Goal: Use online tool/utility: Utilize a website feature to perform a specific function

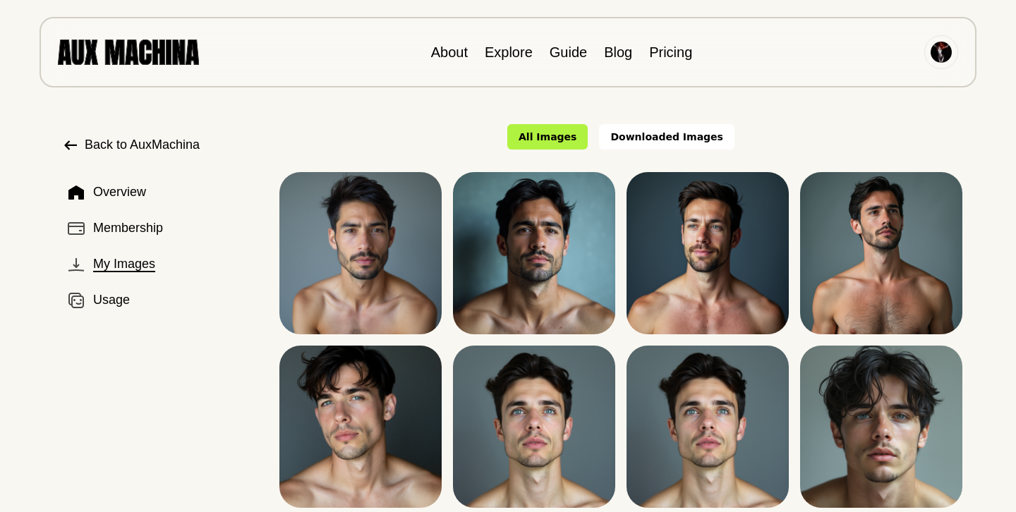
click at [71, 138] on icon at bounding box center [70, 145] width 17 height 17
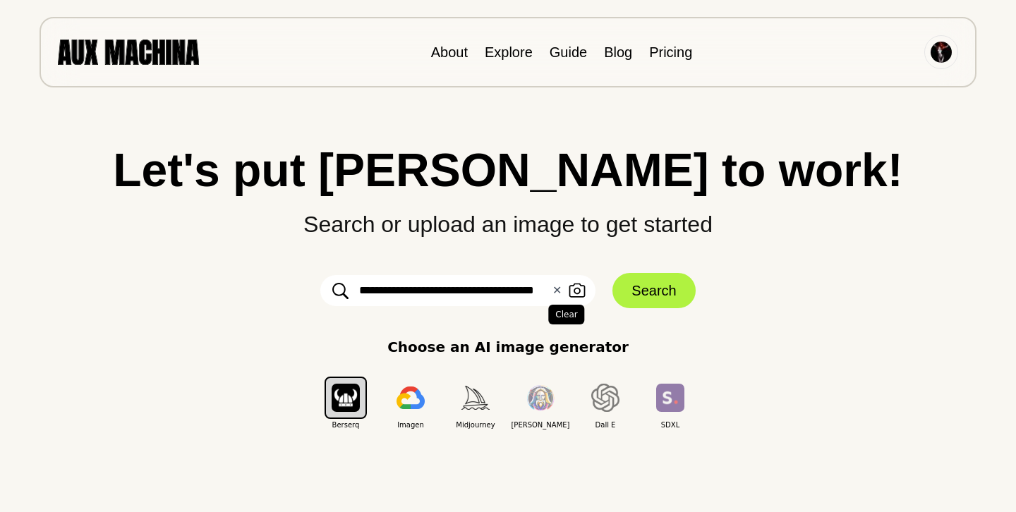
click at [557, 292] on button "✕ Clear" at bounding box center [557, 290] width 9 height 17
click at [367, 292] on input "text" at bounding box center [457, 290] width 275 height 31
click at [473, 294] on input "**********" at bounding box center [457, 290] width 275 height 31
click at [476, 290] on input "**********" at bounding box center [457, 290] width 275 height 31
click at [491, 287] on input "**********" at bounding box center [457, 290] width 275 height 31
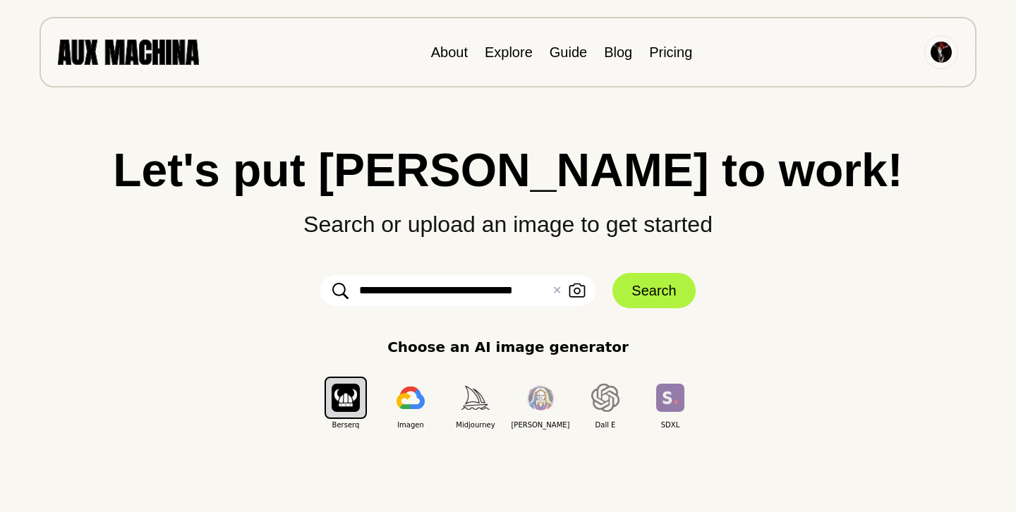
type input "**********"
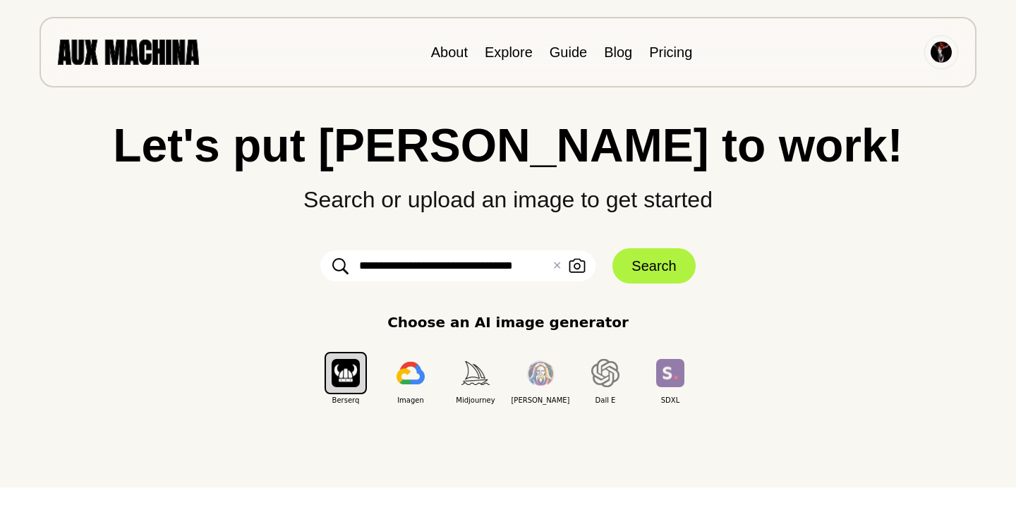
scroll to position [20, 0]
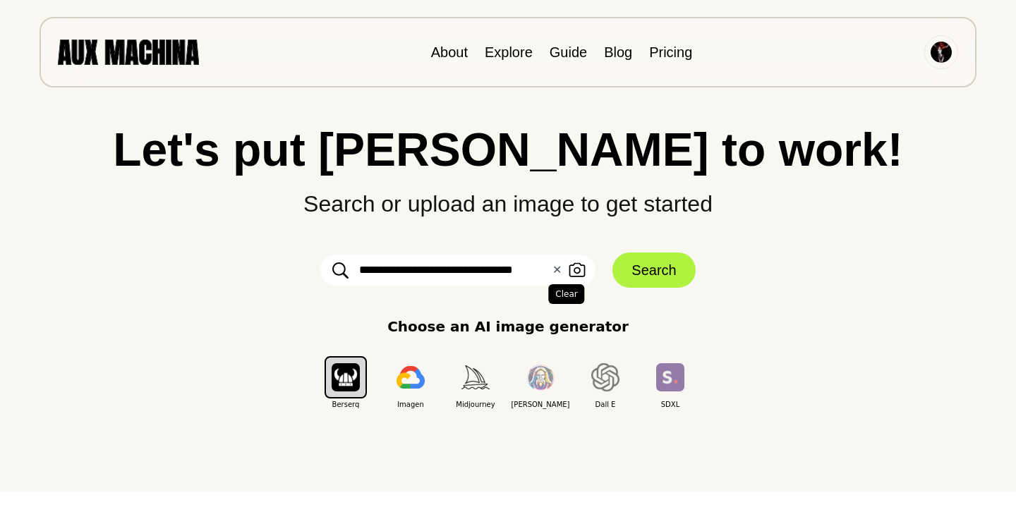
click at [557, 270] on button "✕ Clear" at bounding box center [557, 270] width 9 height 17
click at [385, 272] on input "text" at bounding box center [457, 270] width 275 height 31
type input "******"
click at [427, 270] on input "******" at bounding box center [457, 270] width 275 height 31
drag, startPoint x: 414, startPoint y: 265, endPoint x: 346, endPoint y: 270, distance: 68.6
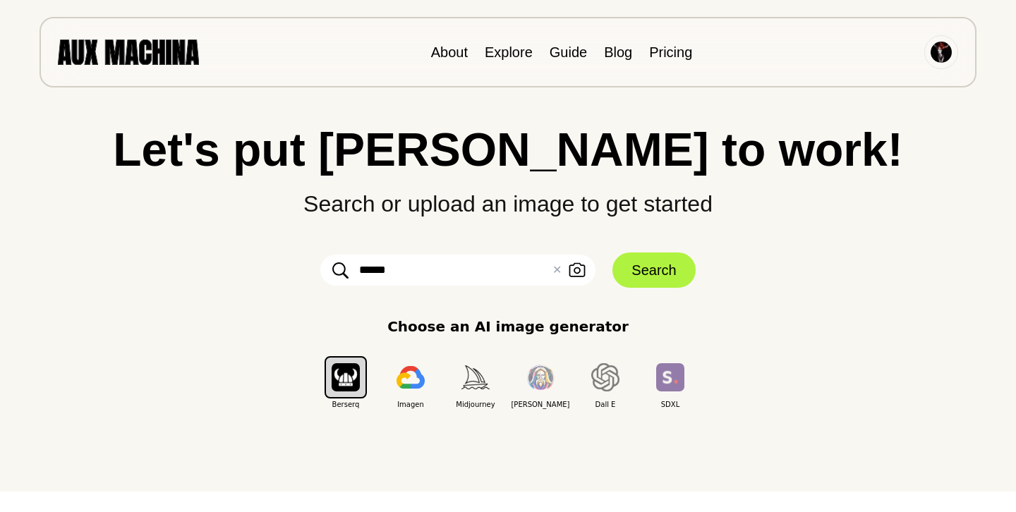
click at [346, 270] on div "****** ✕ Clear Upload an Image" at bounding box center [457, 270] width 275 height 31
drag, startPoint x: 388, startPoint y: 270, endPoint x: 369, endPoint y: 268, distance: 19.1
click at [369, 268] on input "text" at bounding box center [457, 270] width 275 height 31
click at [325, 459] on div "Let's put Ai to work! Search or upload an image to get started Upload an Image …" at bounding box center [508, 236] width 960 height 512
click at [382, 275] on input "text" at bounding box center [457, 270] width 275 height 31
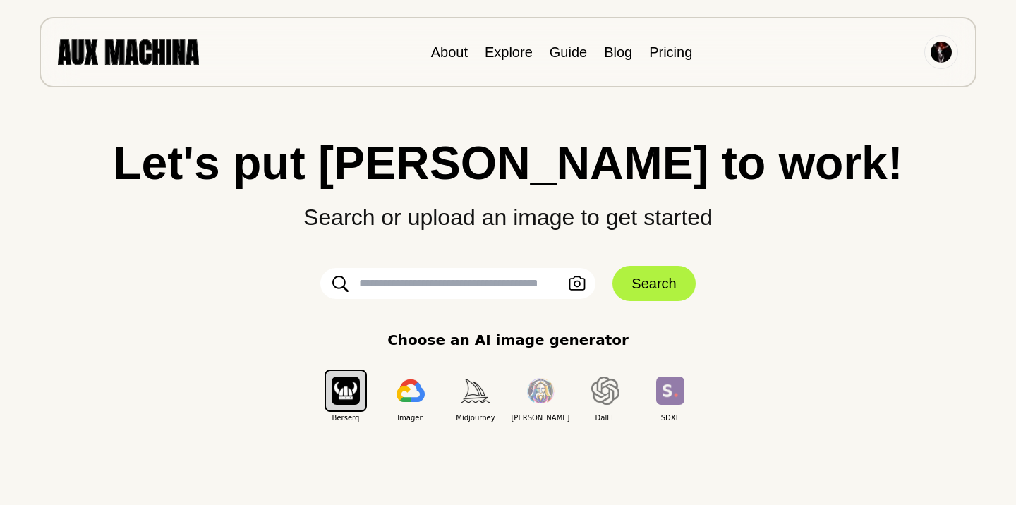
scroll to position [5, 0]
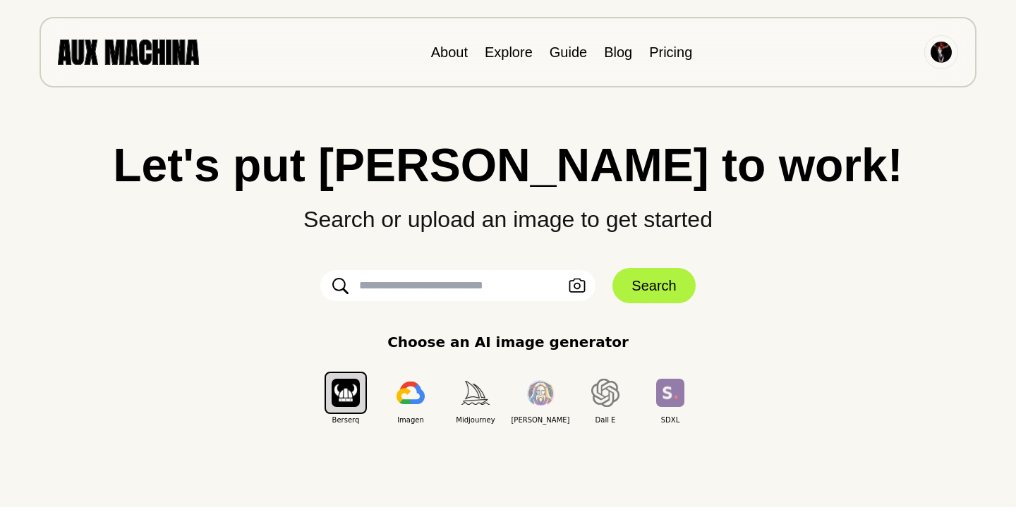
drag, startPoint x: 495, startPoint y: 262, endPoint x: 426, endPoint y: 287, distance: 73.5
click at [426, 287] on div "Let's put Ai to work! Search or upload an image to get started Upload an Image …" at bounding box center [508, 284] width 960 height 284
drag, startPoint x: 426, startPoint y: 287, endPoint x: 393, endPoint y: 283, distance: 32.7
click at [393, 283] on input "text" at bounding box center [457, 285] width 275 height 31
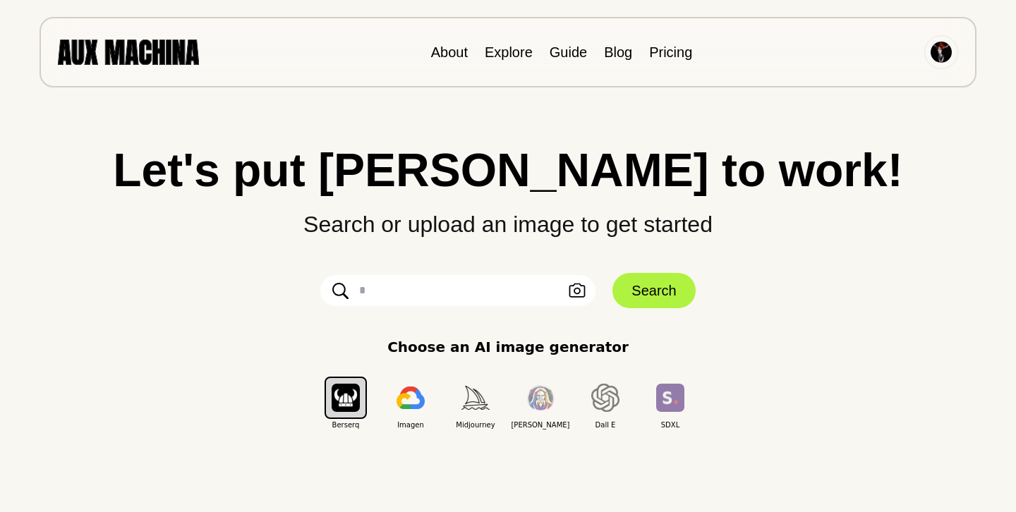
click at [317, 66] on div "About Explore Guide Blog Pricing" at bounding box center [508, 52] width 937 height 71
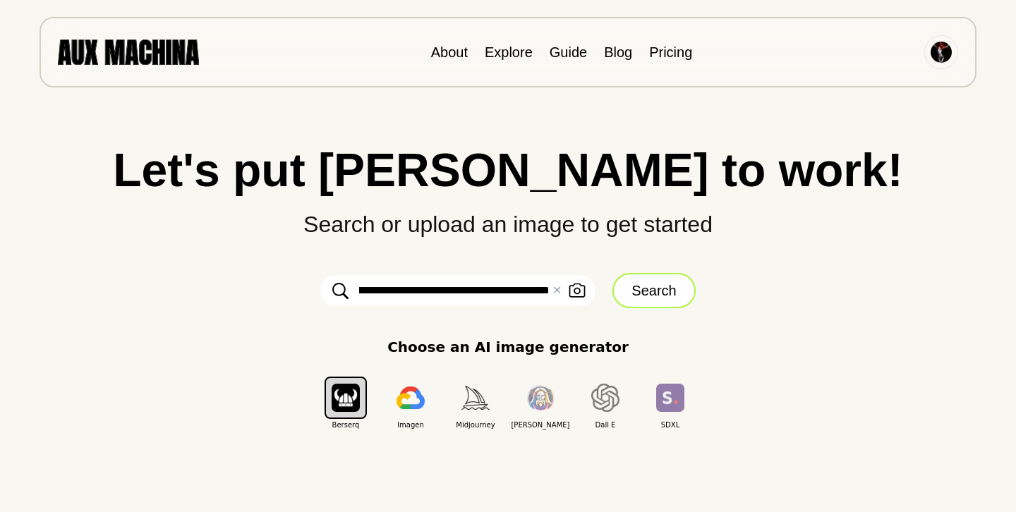
type input "**********"
click at [650, 288] on button "Search" at bounding box center [654, 290] width 83 height 35
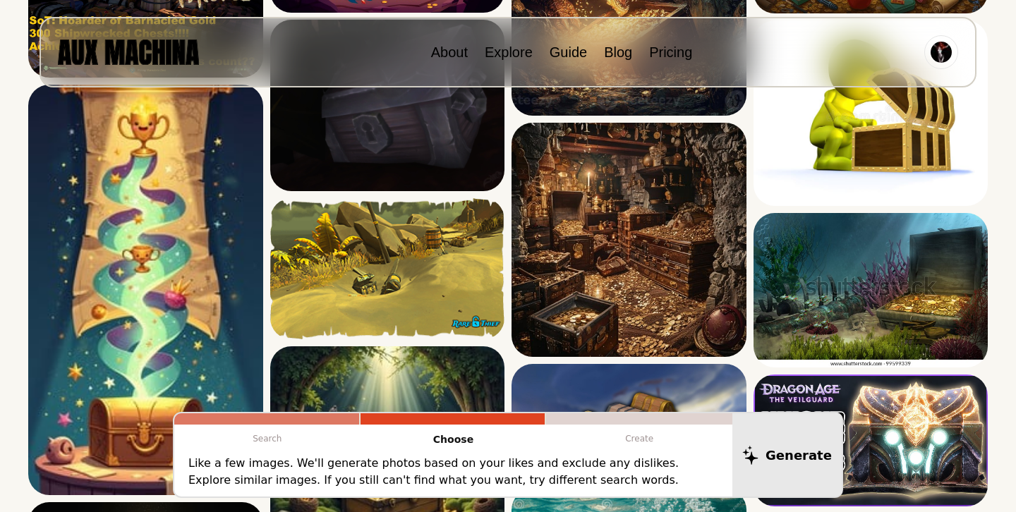
scroll to position [597, 0]
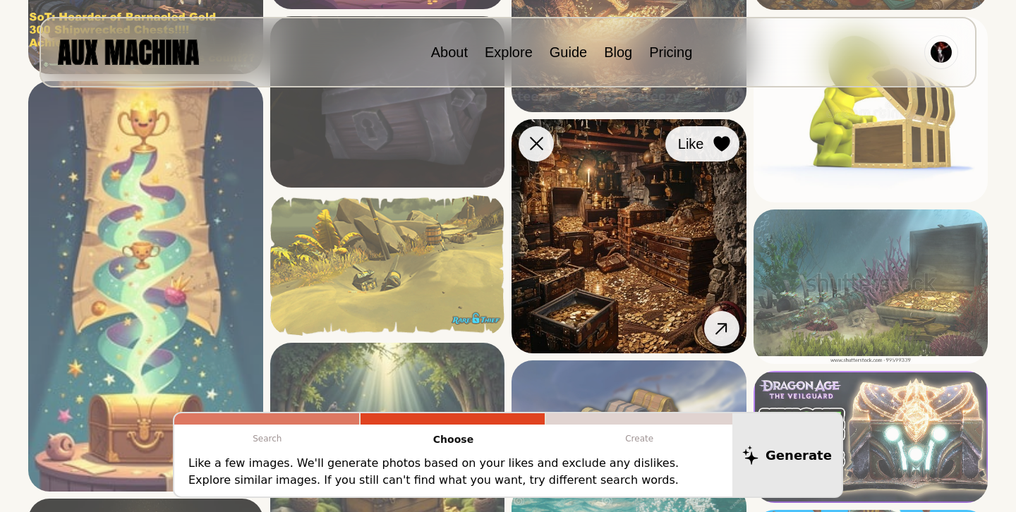
click at [723, 140] on icon at bounding box center [722, 144] width 16 height 16
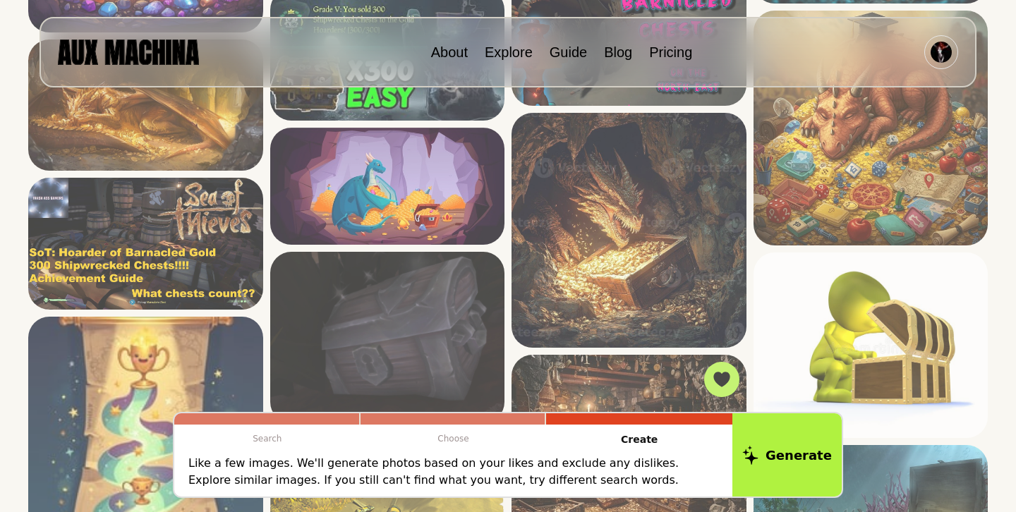
scroll to position [363, 0]
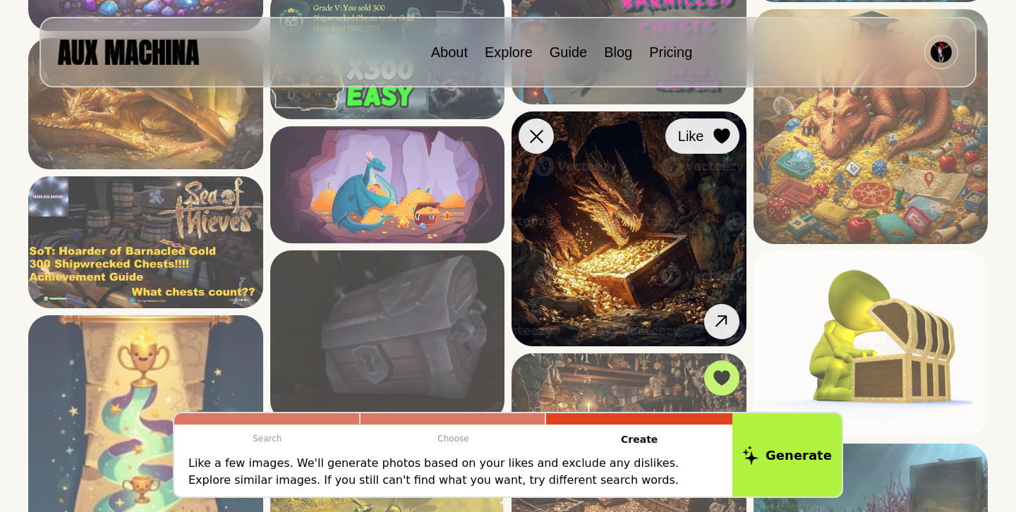
click at [724, 141] on icon at bounding box center [722, 136] width 16 height 16
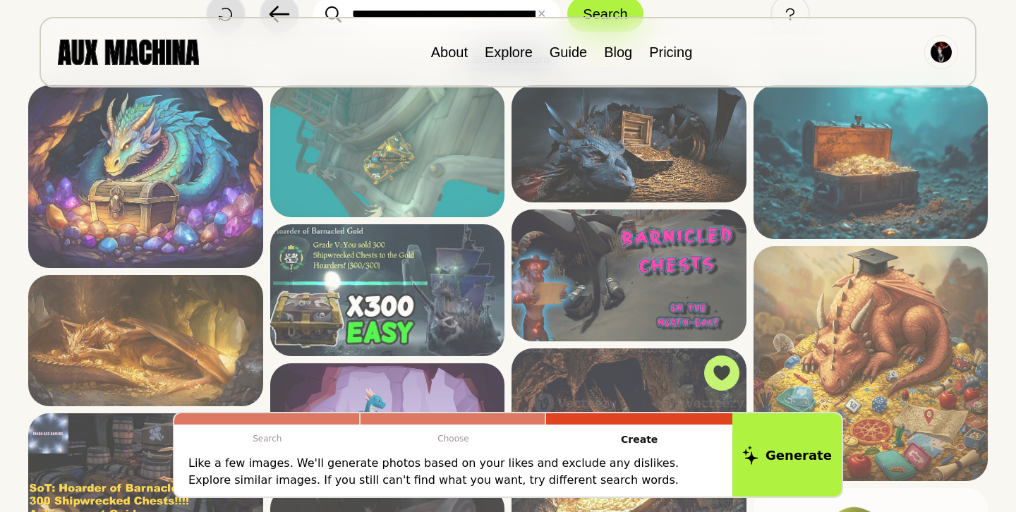
scroll to position [120, 0]
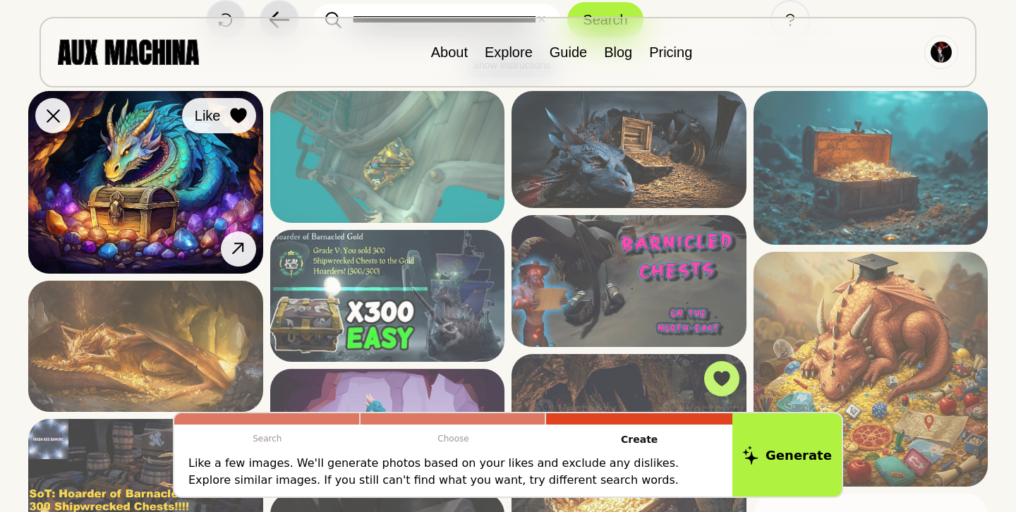
click at [239, 113] on icon at bounding box center [238, 116] width 16 height 16
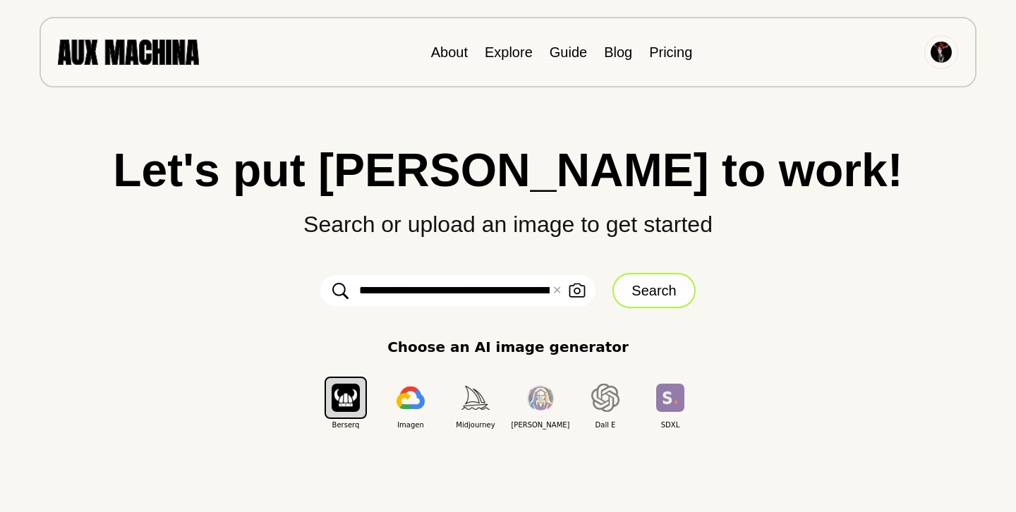
click at [651, 299] on button "Search" at bounding box center [654, 290] width 83 height 35
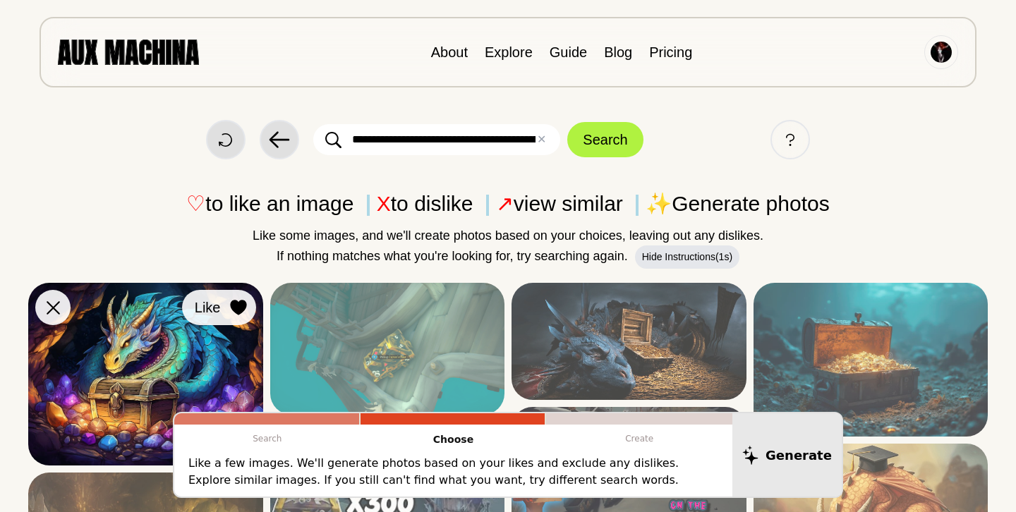
click at [232, 310] on icon at bounding box center [238, 308] width 17 height 16
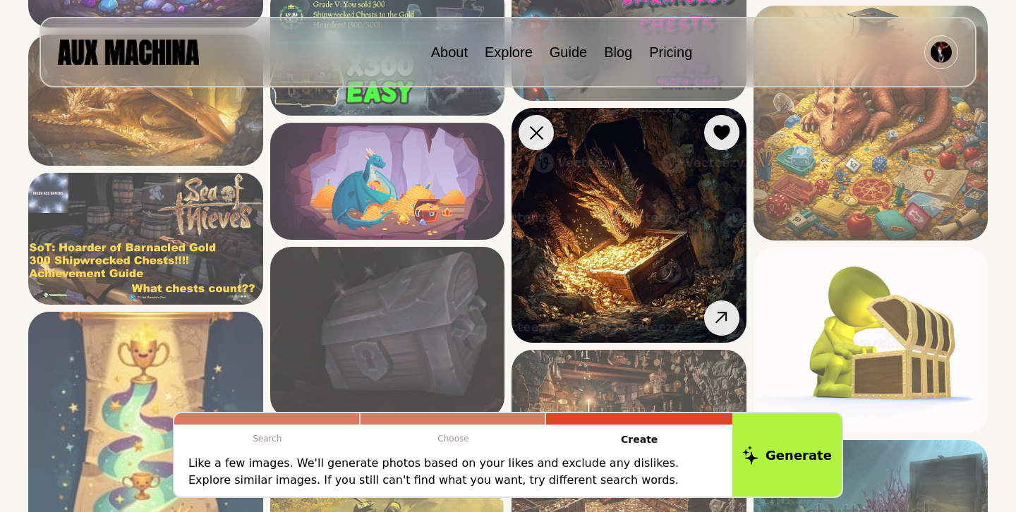
scroll to position [368, 0]
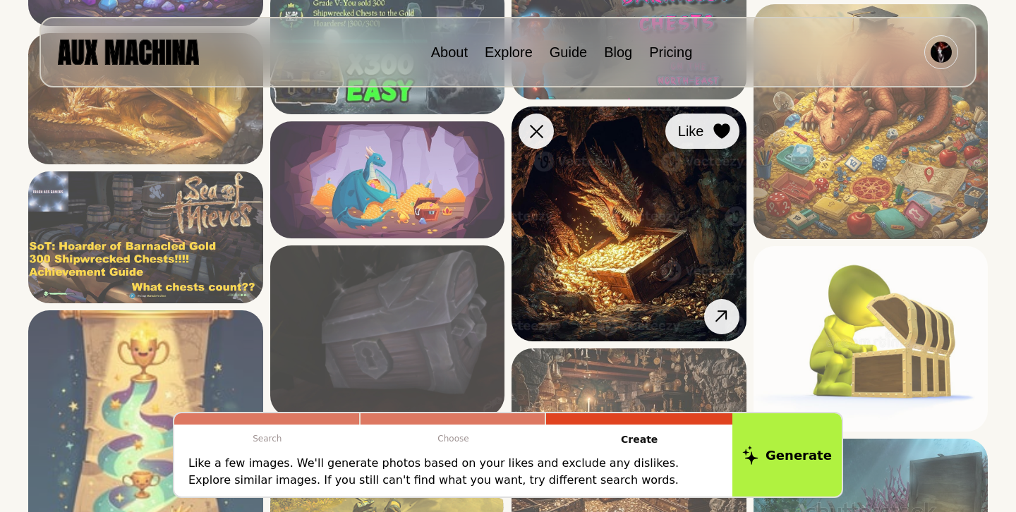
click at [713, 145] on button "Like" at bounding box center [703, 131] width 74 height 35
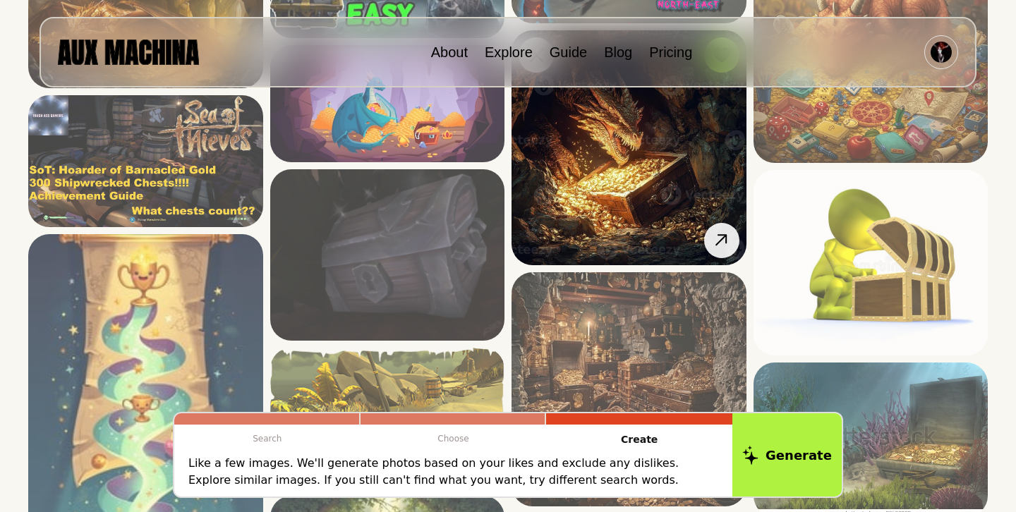
scroll to position [445, 0]
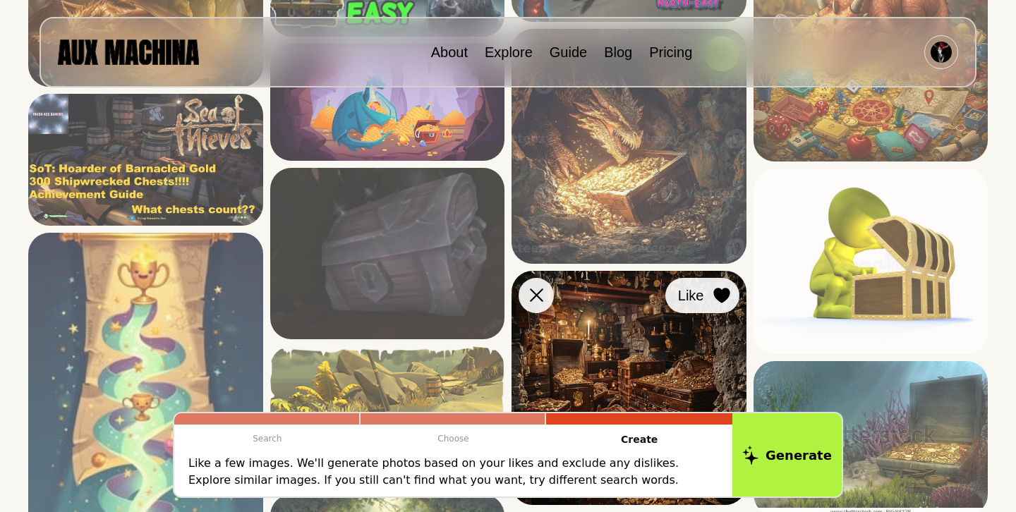
click at [716, 291] on icon at bounding box center [722, 296] width 16 height 16
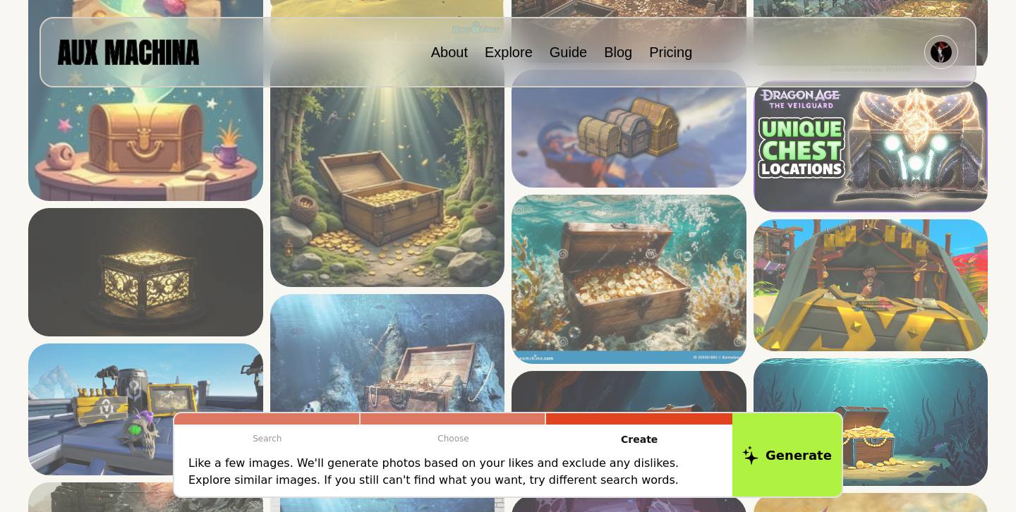
scroll to position [880, 0]
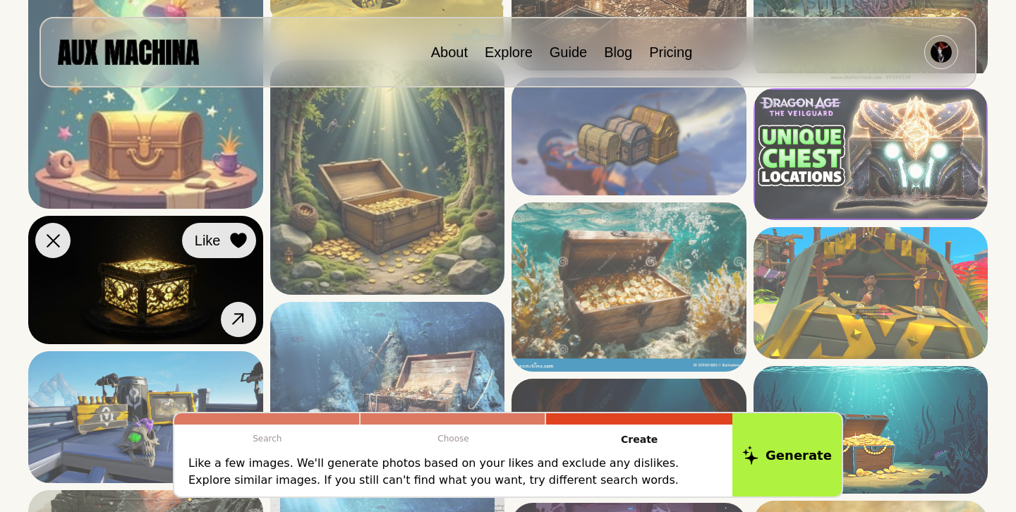
click at [237, 243] on icon at bounding box center [238, 241] width 16 height 16
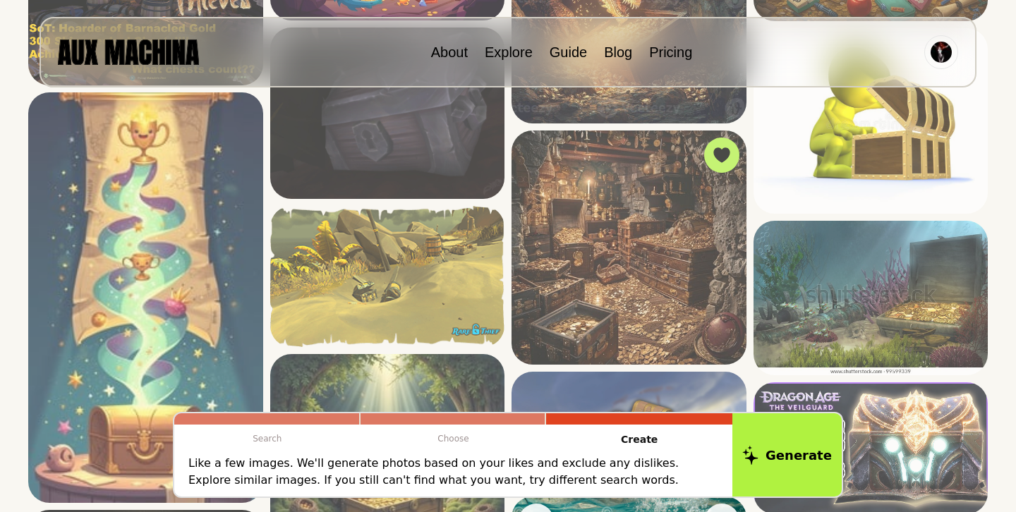
scroll to position [568, 0]
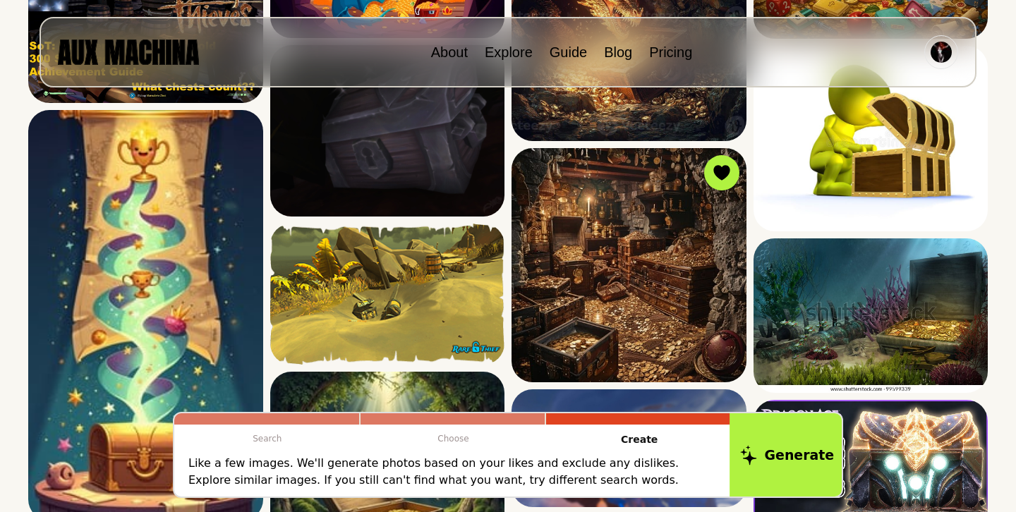
click at [774, 460] on button "Generate" at bounding box center [787, 456] width 115 height 88
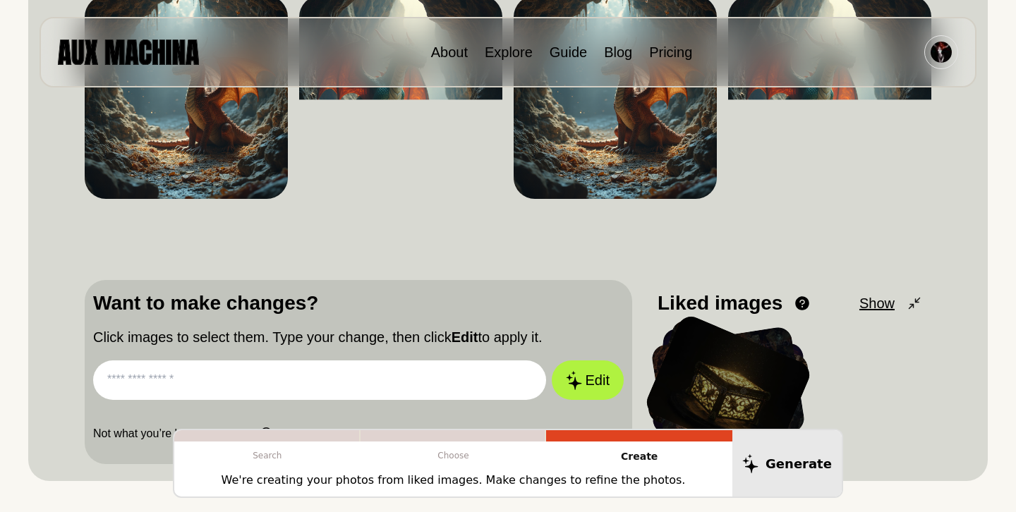
scroll to position [228, 0]
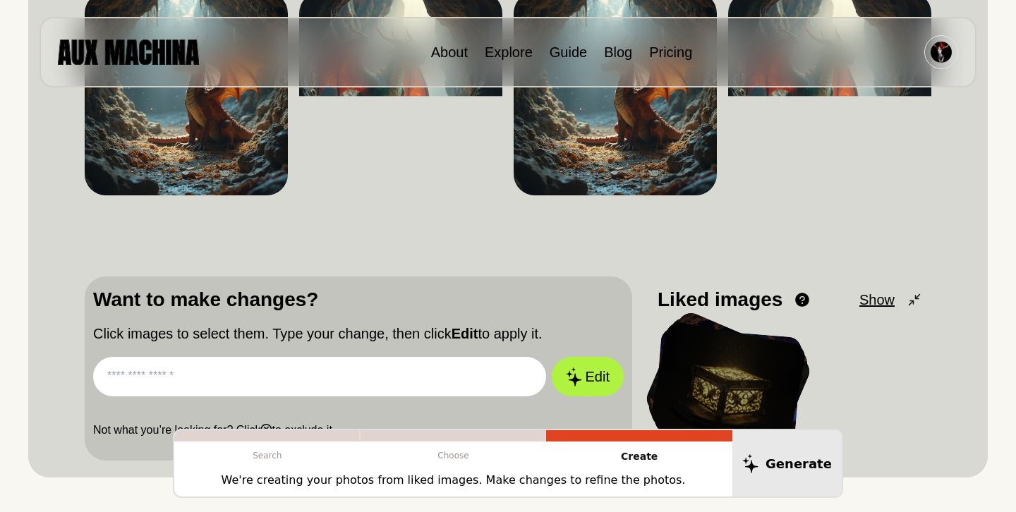
drag, startPoint x: 107, startPoint y: 378, endPoint x: 327, endPoint y: 362, distance: 220.8
click at [327, 362] on input "text" at bounding box center [319, 377] width 453 height 40
paste input "**********"
type input "**********"
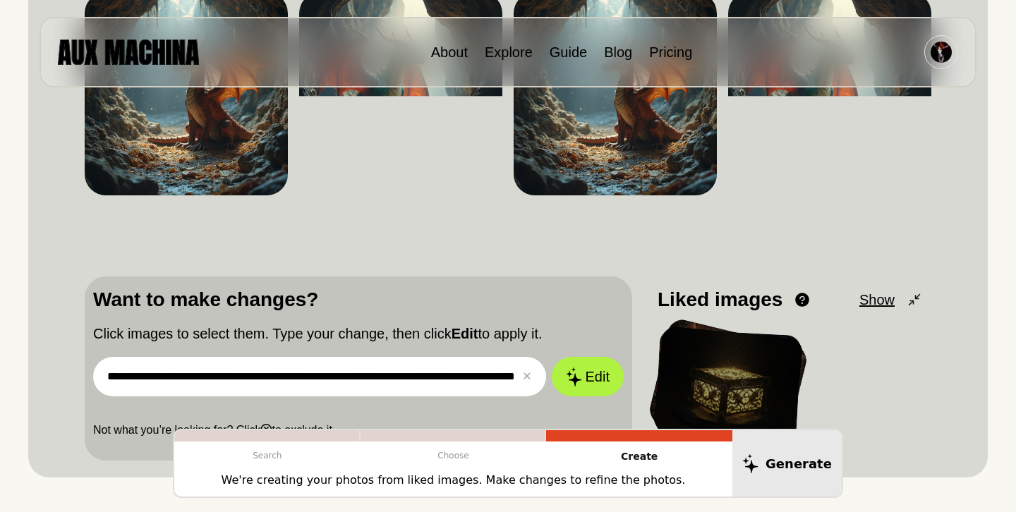
scroll to position [0, 0]
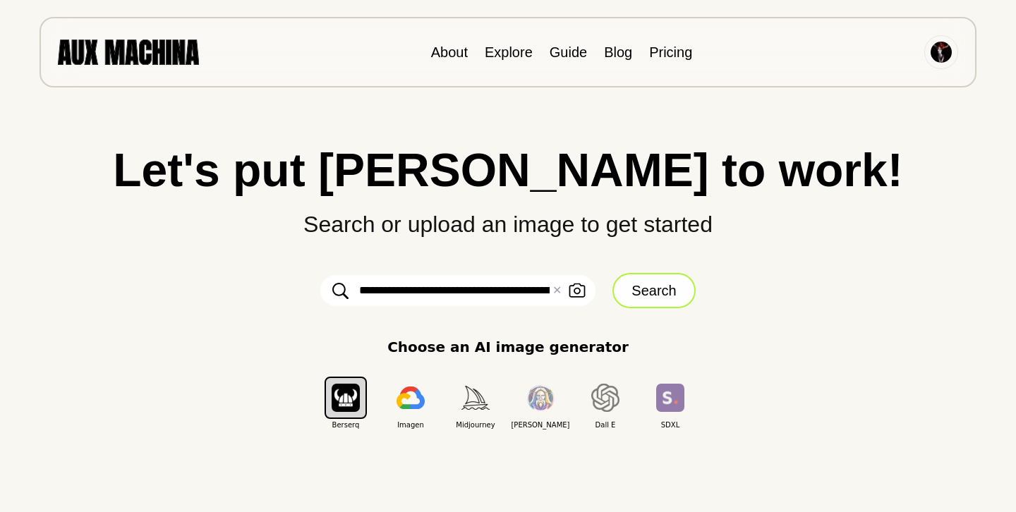
click at [654, 292] on button "Search" at bounding box center [654, 290] width 83 height 35
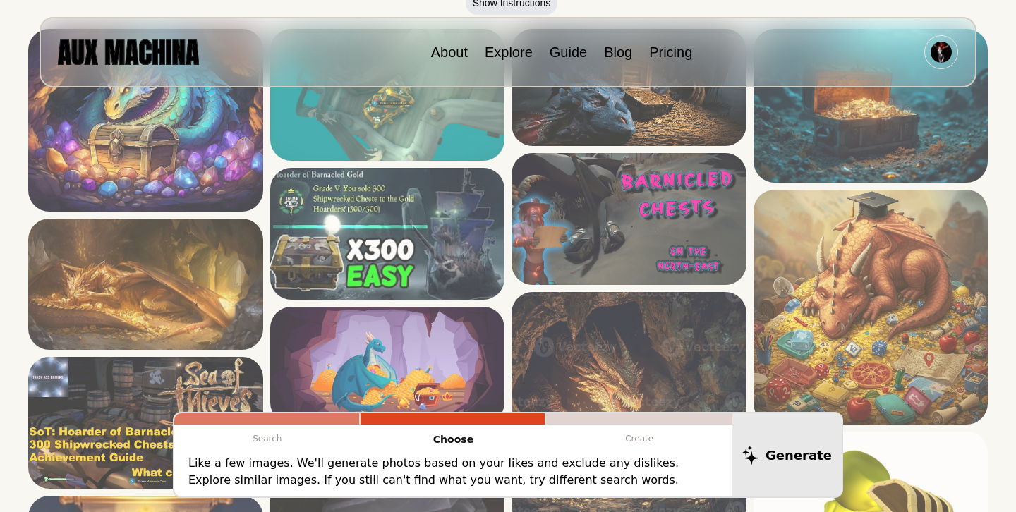
scroll to position [110, 0]
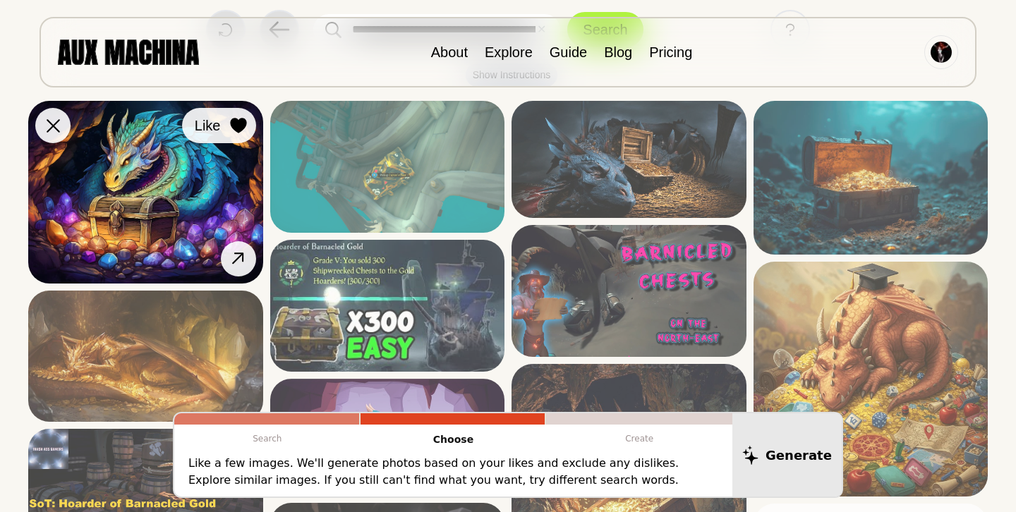
click at [238, 126] on icon at bounding box center [238, 126] width 16 height 16
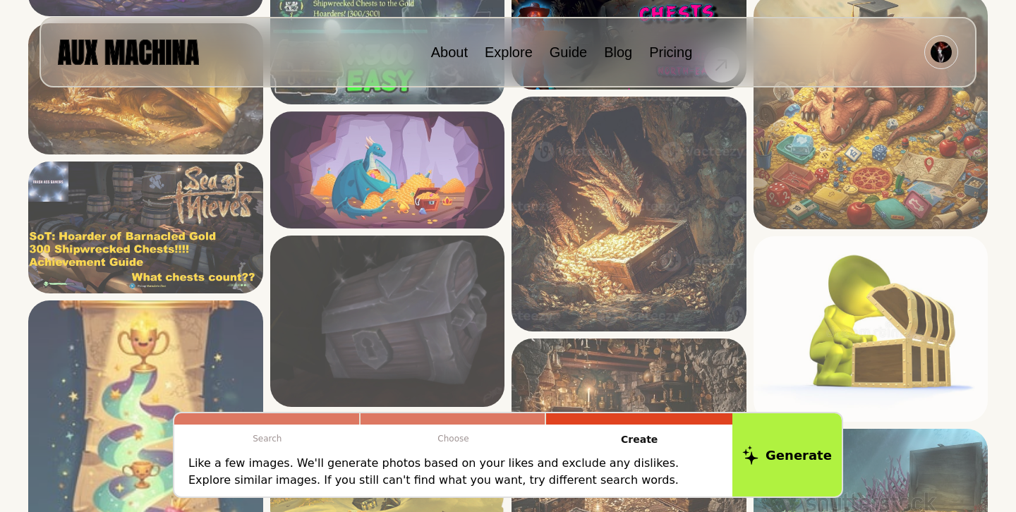
scroll to position [382, 0]
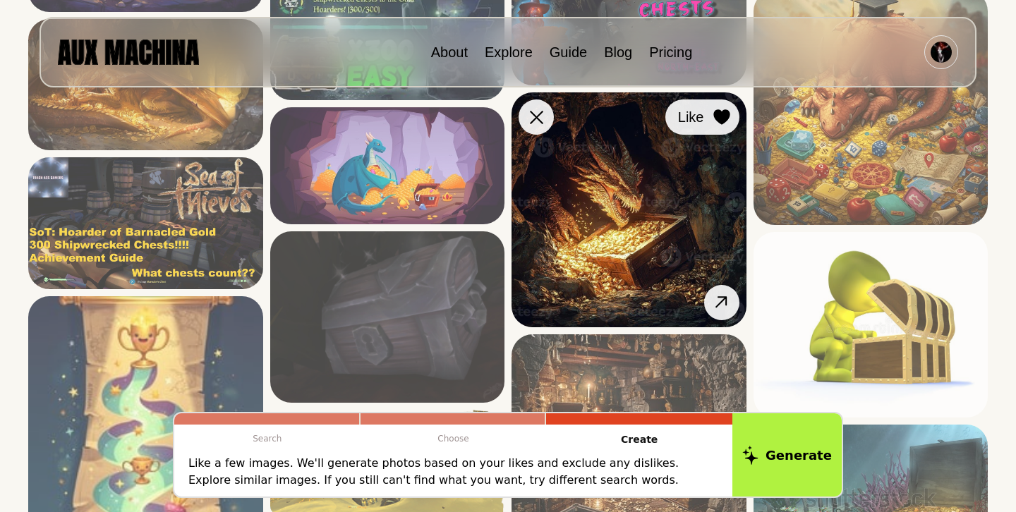
click at [721, 114] on icon at bounding box center [722, 117] width 16 height 16
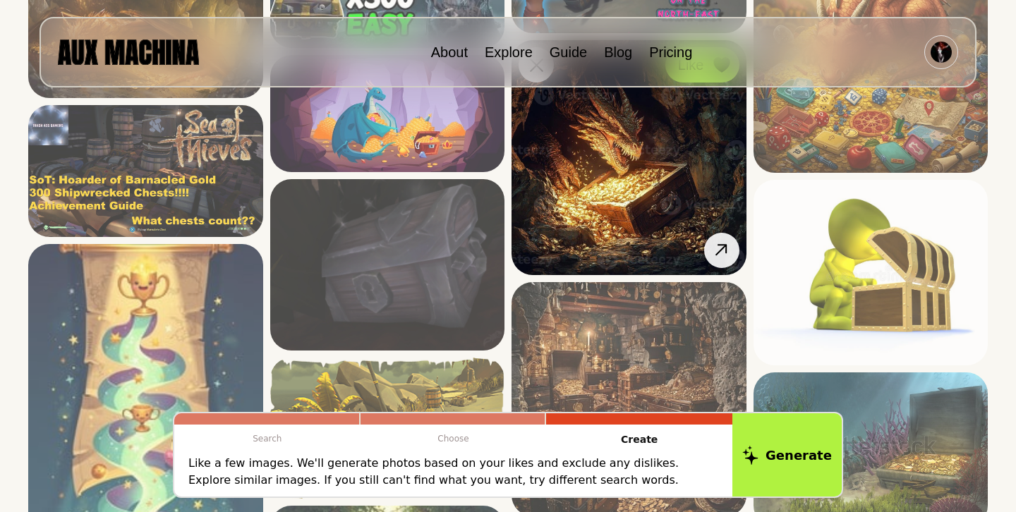
scroll to position [445, 0]
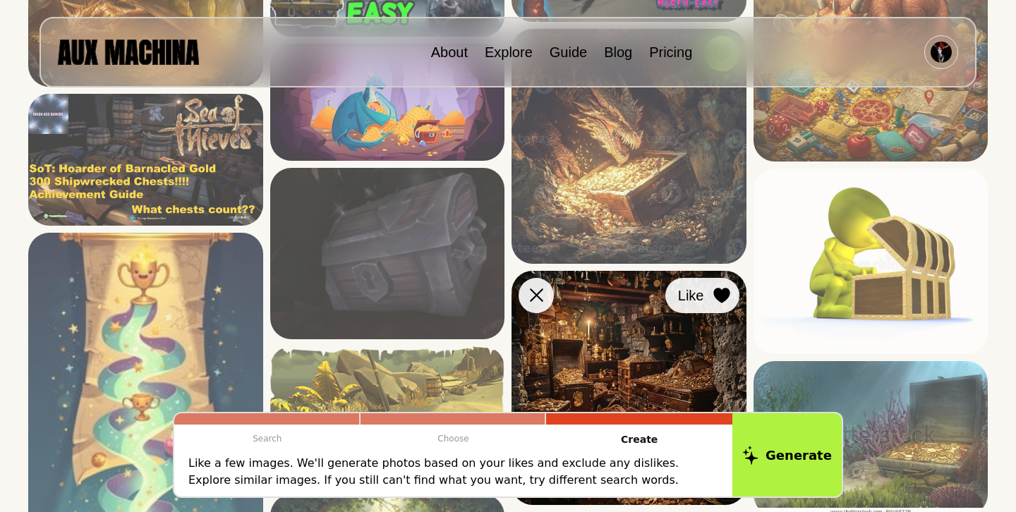
click at [719, 301] on icon at bounding box center [722, 296] width 16 height 16
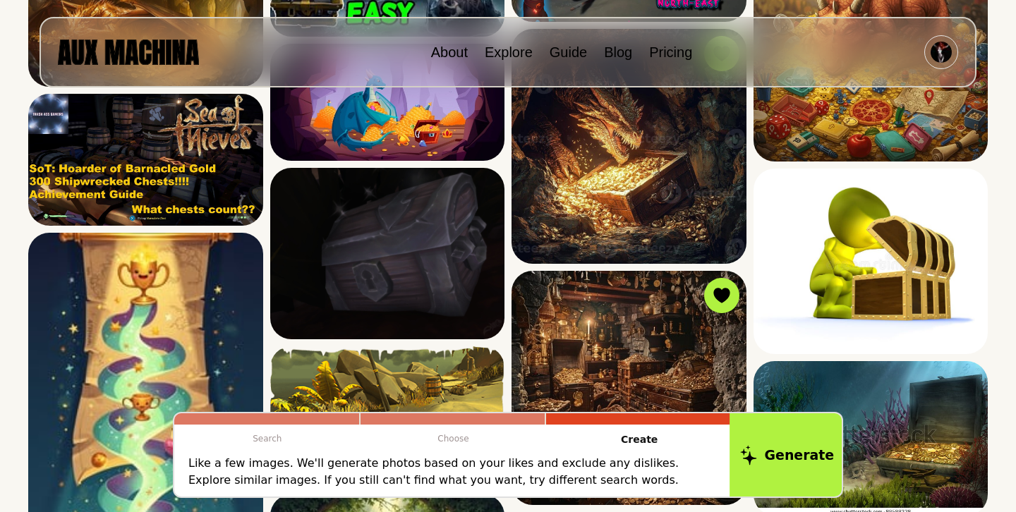
click at [777, 447] on button "Generate" at bounding box center [787, 456] width 115 height 88
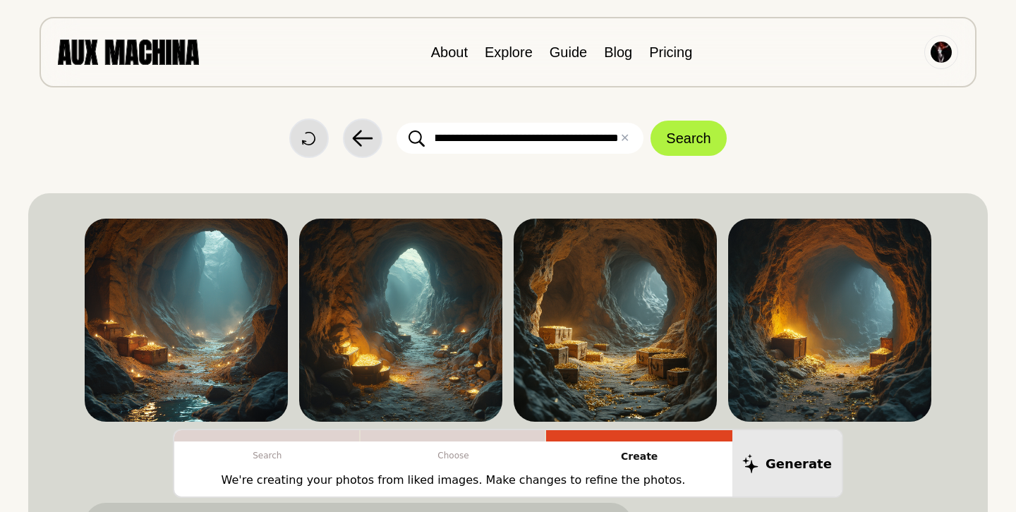
scroll to position [0, 0]
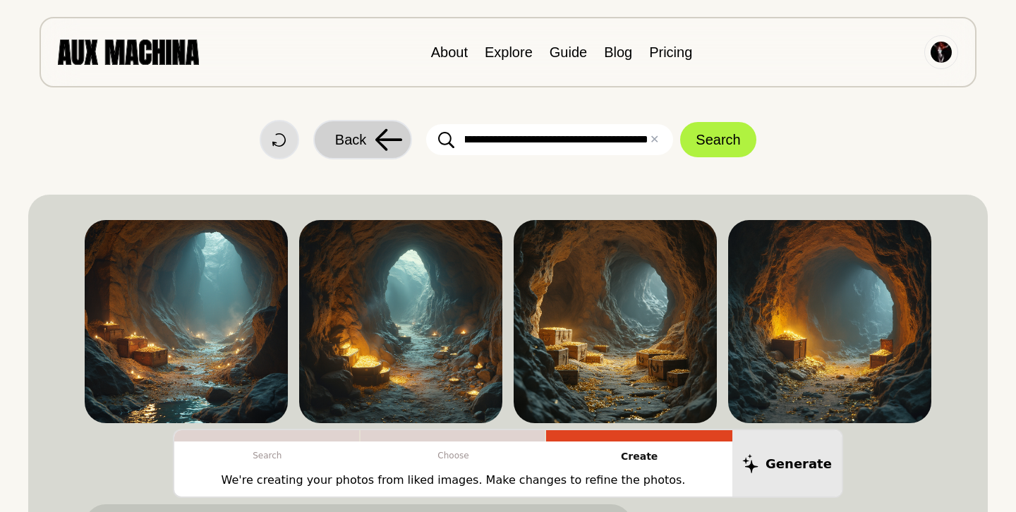
click at [368, 142] on button "Back" at bounding box center [362, 140] width 99 height 40
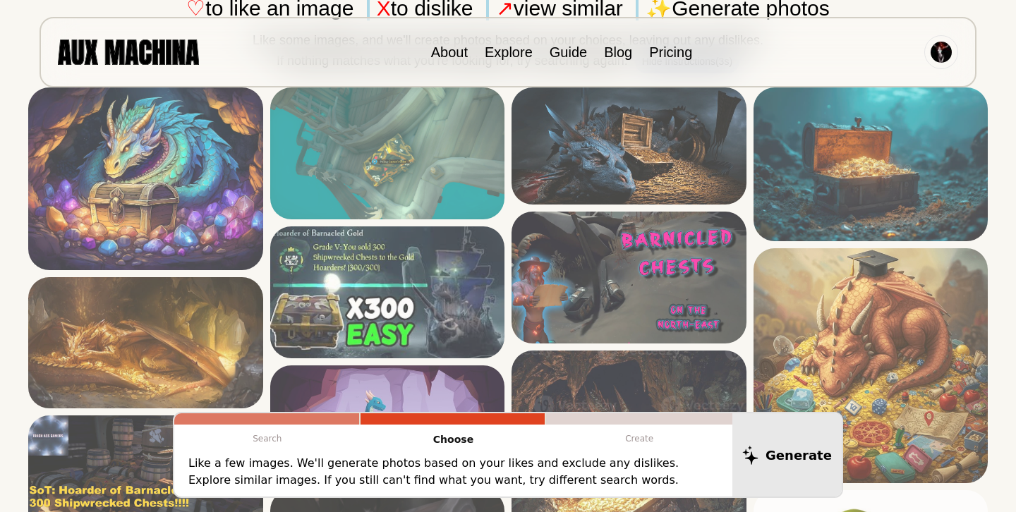
scroll to position [194, 0]
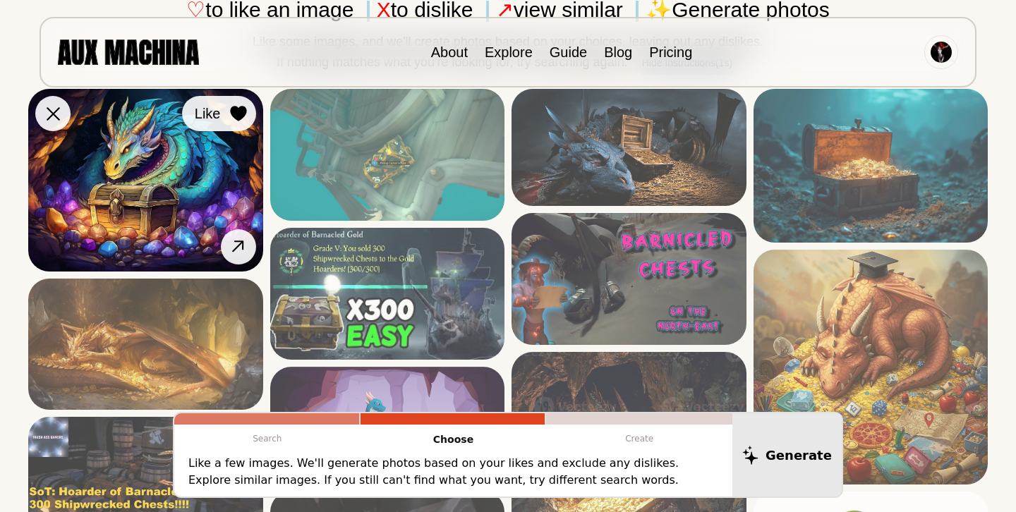
click at [236, 117] on icon at bounding box center [238, 114] width 16 height 16
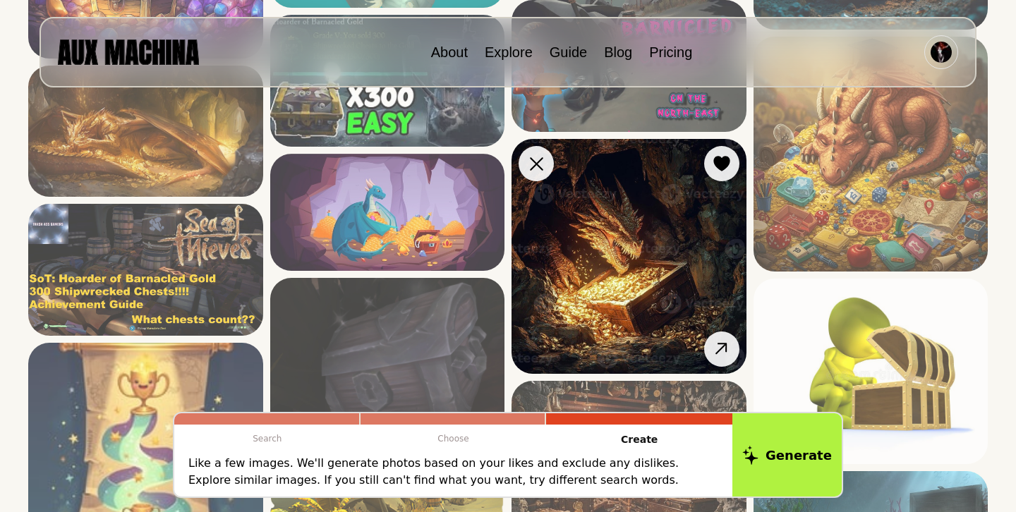
scroll to position [345, 0]
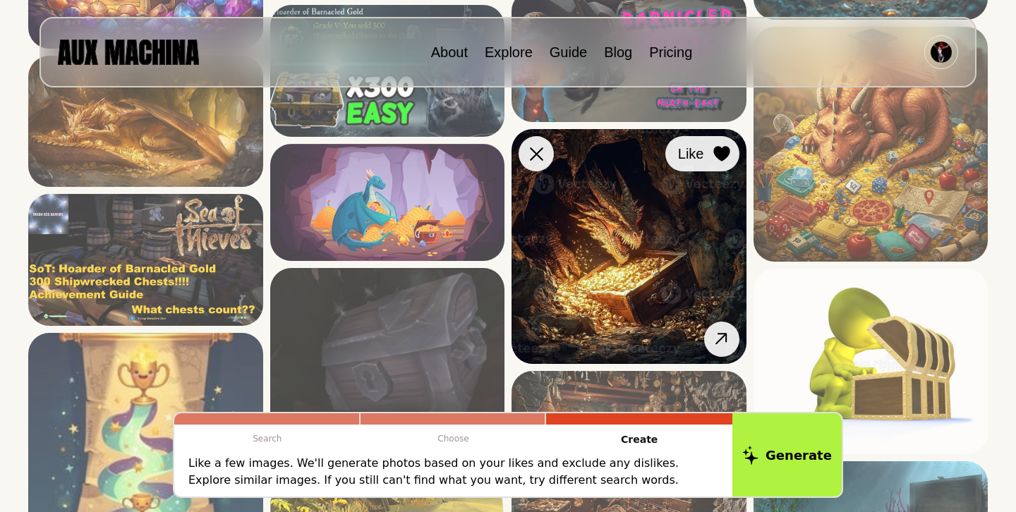
click at [720, 152] on icon at bounding box center [722, 154] width 16 height 16
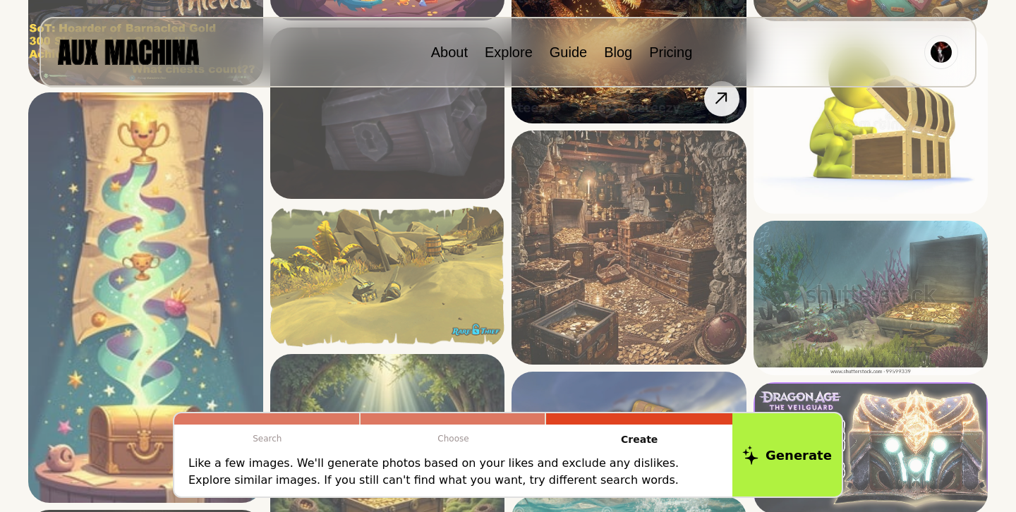
scroll to position [596, 0]
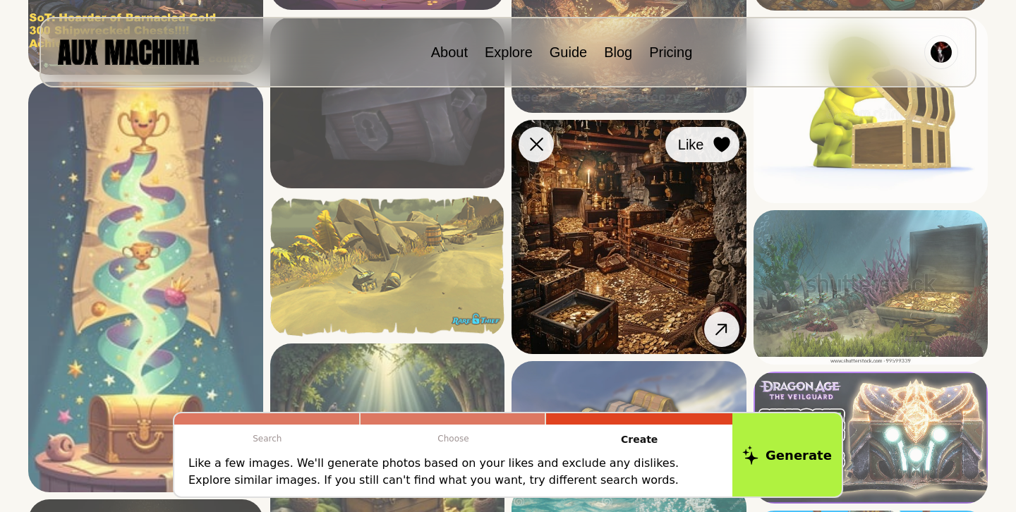
click at [721, 144] on icon at bounding box center [722, 145] width 16 height 16
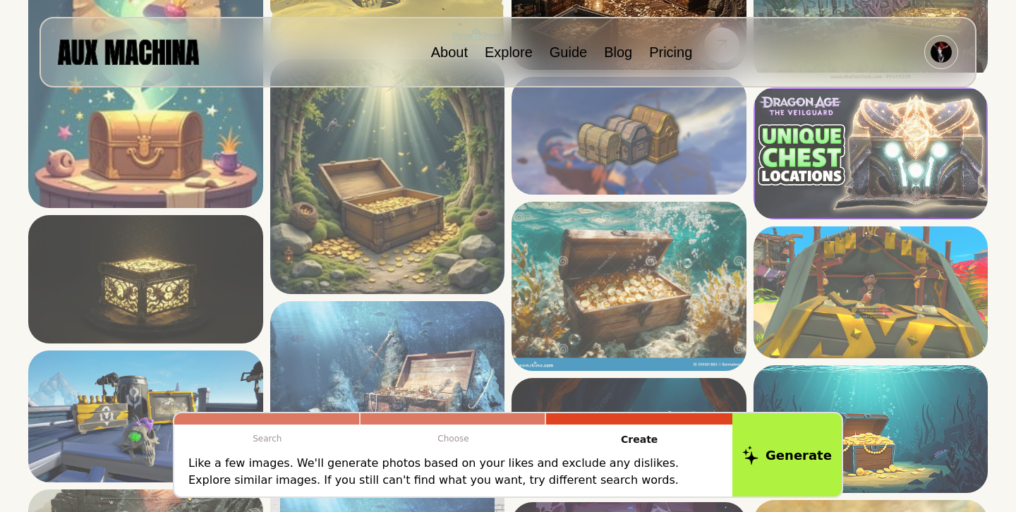
scroll to position [885, 0]
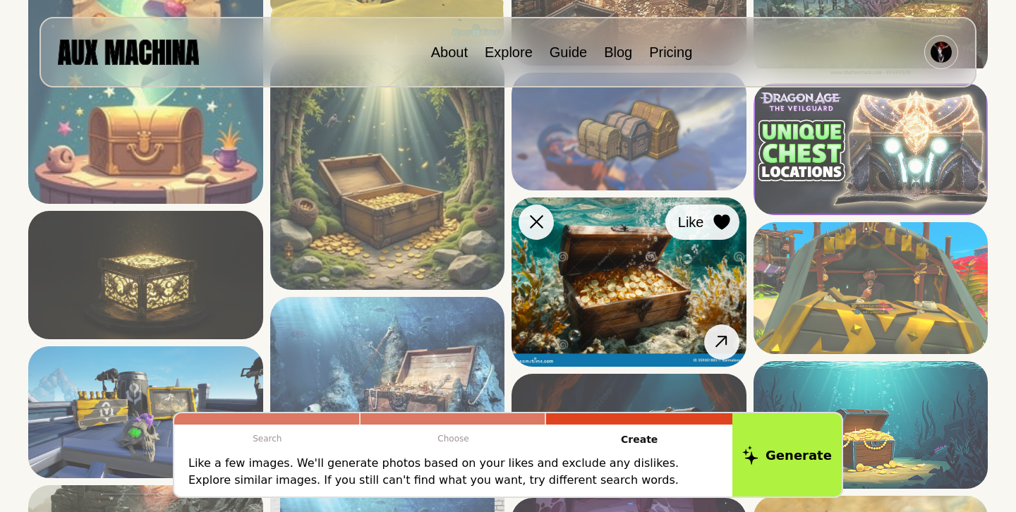
click at [720, 222] on icon at bounding box center [722, 223] width 16 height 16
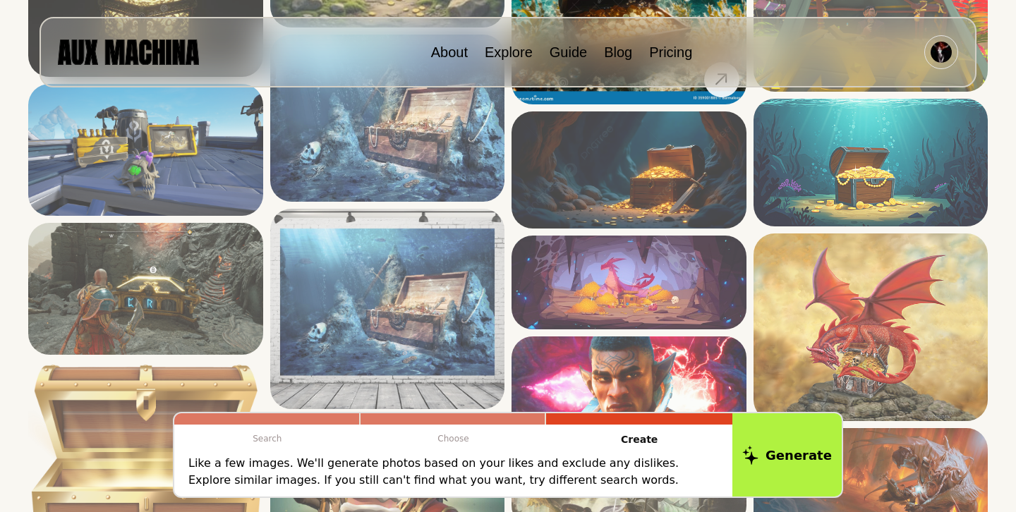
scroll to position [1149, 0]
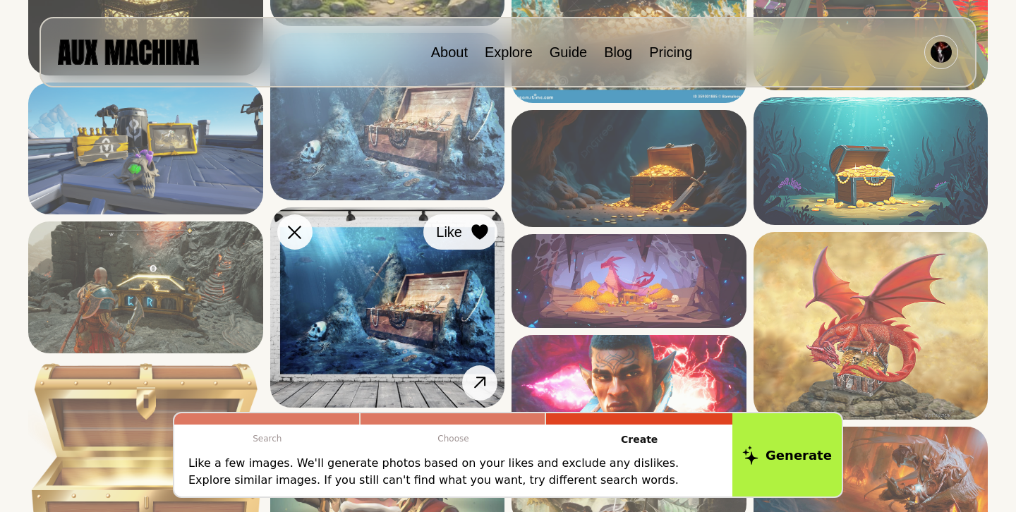
click at [478, 232] on icon at bounding box center [480, 232] width 16 height 16
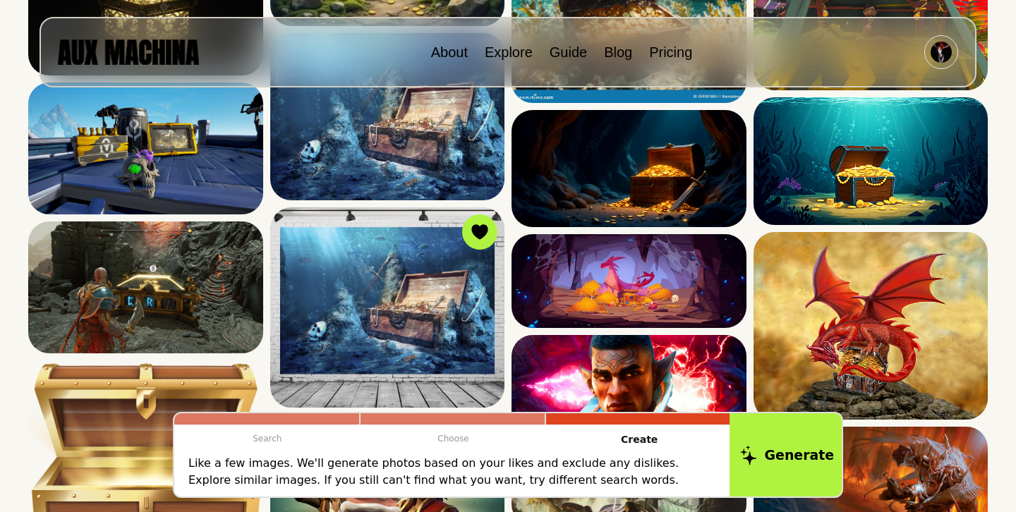
click at [781, 452] on button "Generate" at bounding box center [787, 456] width 115 height 88
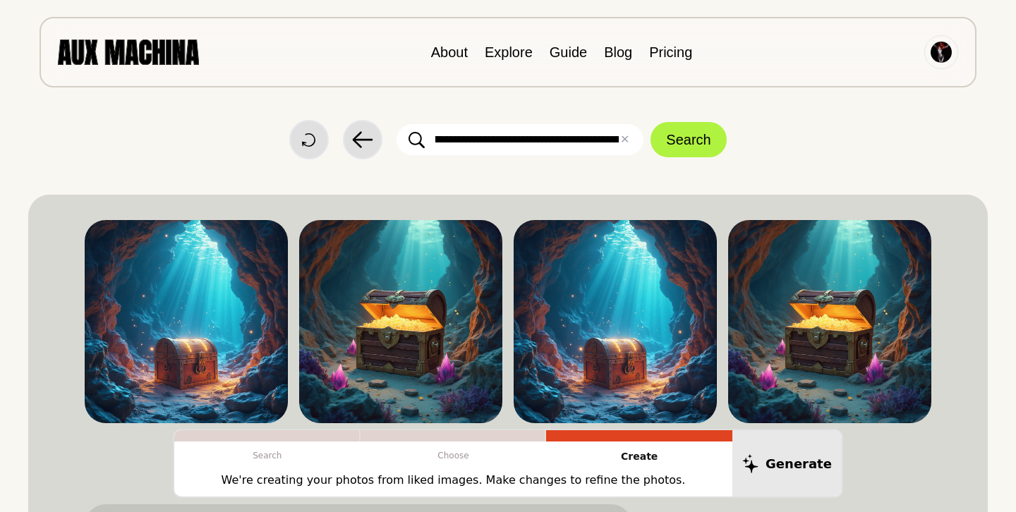
scroll to position [0, 0]
drag, startPoint x: 534, startPoint y: 138, endPoint x: 546, endPoint y: 128, distance: 15.5
click at [546, 128] on input "**********" at bounding box center [520, 139] width 247 height 31
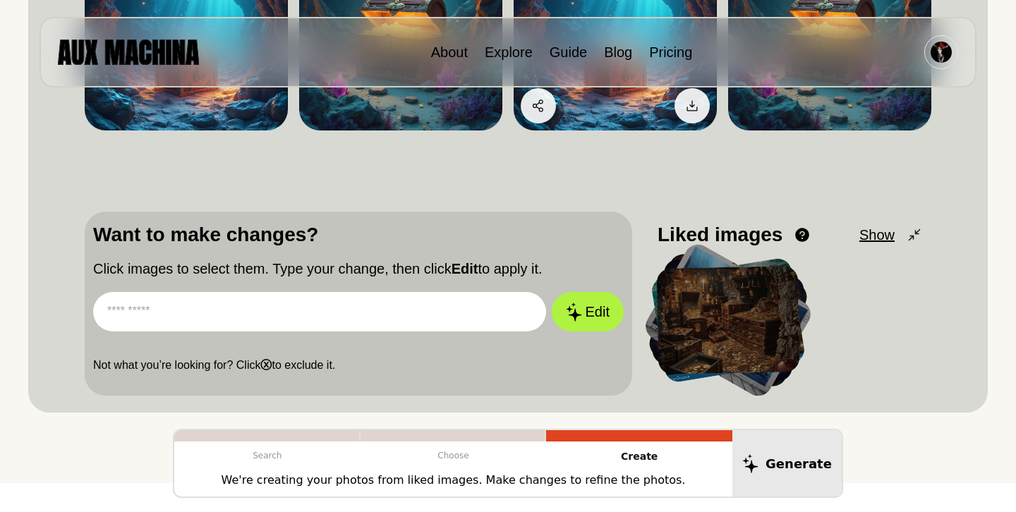
scroll to position [294, 0]
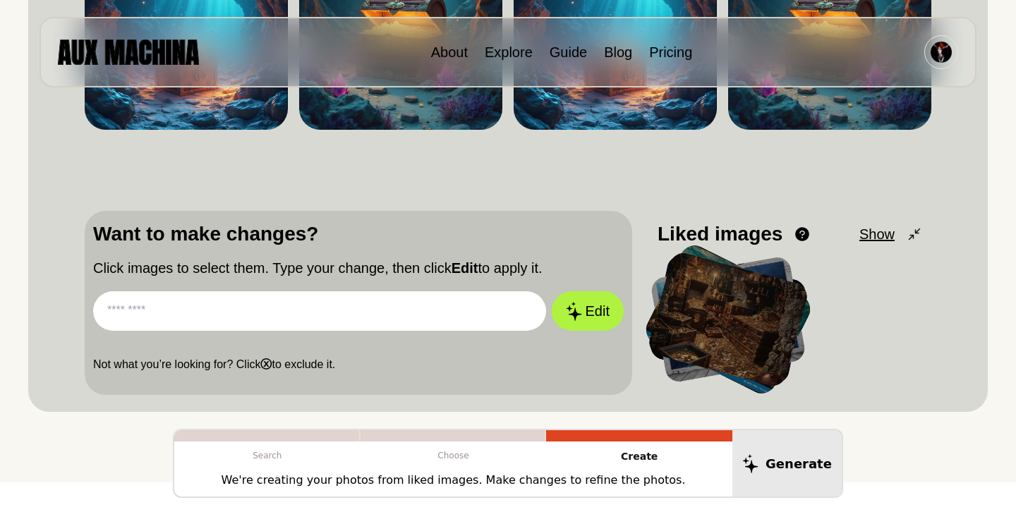
click at [474, 317] on input "text" at bounding box center [319, 312] width 453 height 40
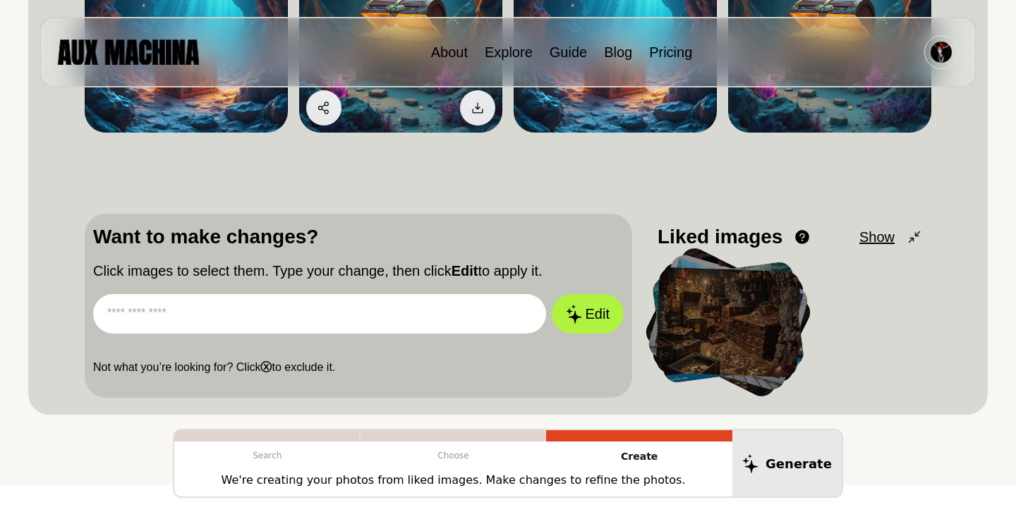
scroll to position [300, 0]
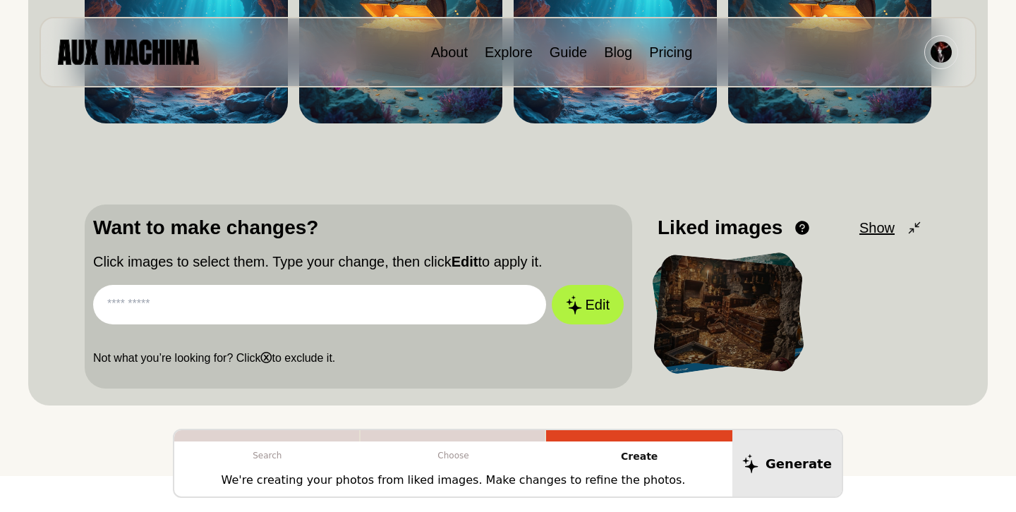
drag, startPoint x: 220, startPoint y: 301, endPoint x: 104, endPoint y: 304, distance: 115.8
click at [102, 305] on input "text" at bounding box center [319, 305] width 453 height 40
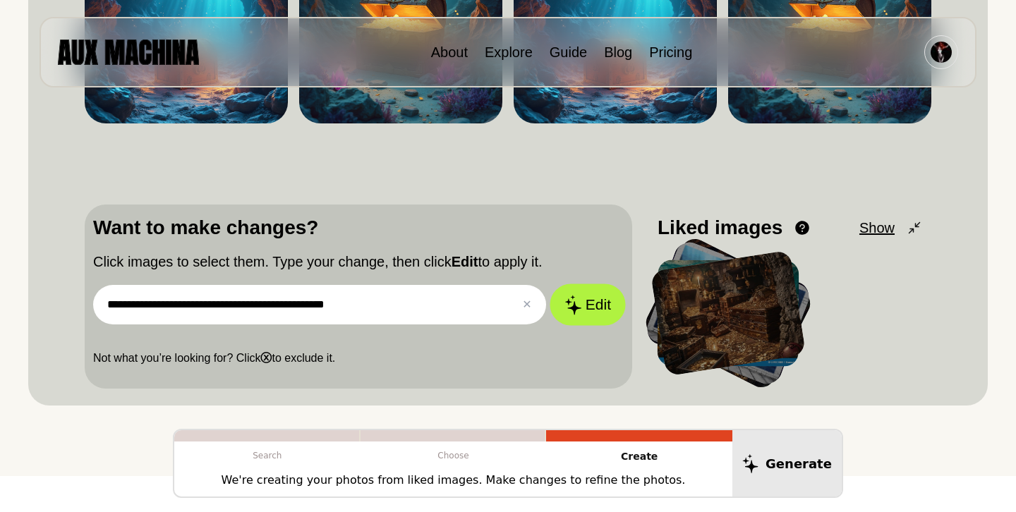
click at [588, 310] on button "Edit" at bounding box center [588, 305] width 76 height 42
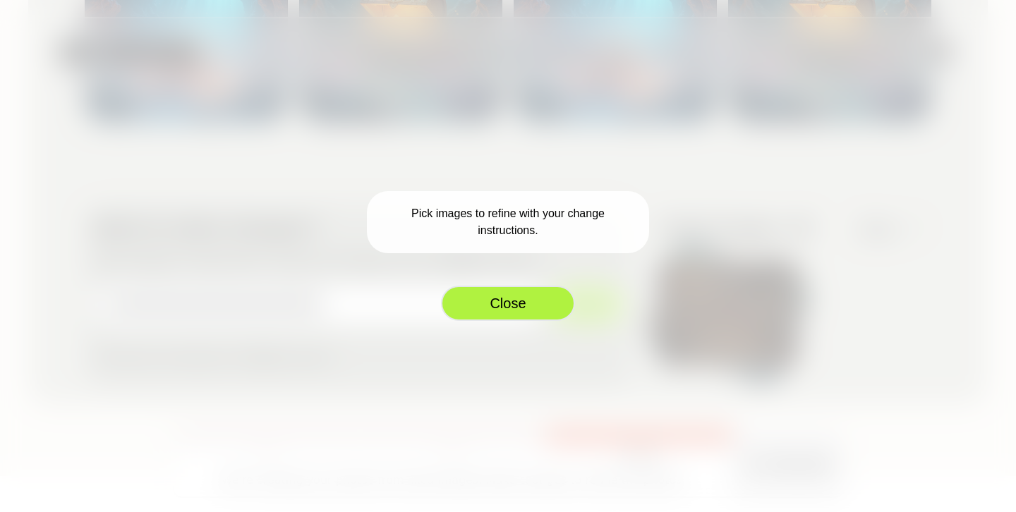
click at [508, 306] on button "Close" at bounding box center [508, 303] width 134 height 35
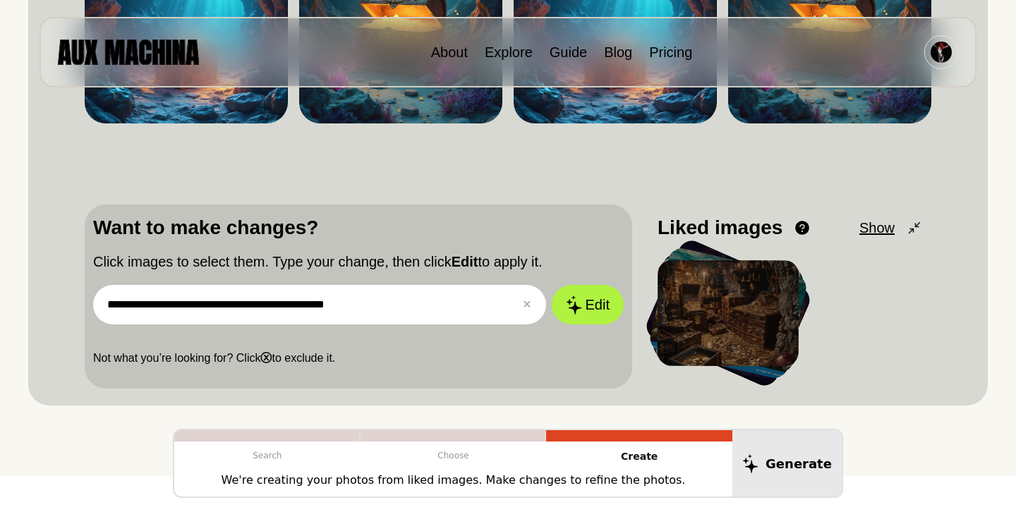
drag, startPoint x: 194, startPoint y: 305, endPoint x: 179, endPoint y: 304, distance: 14.8
click at [179, 301] on input "**********" at bounding box center [319, 305] width 453 height 40
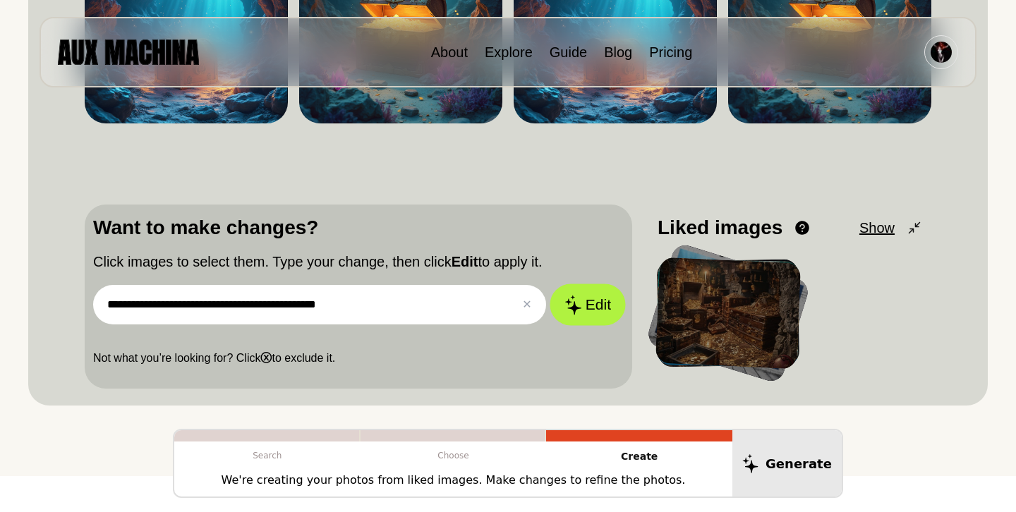
type input "**********"
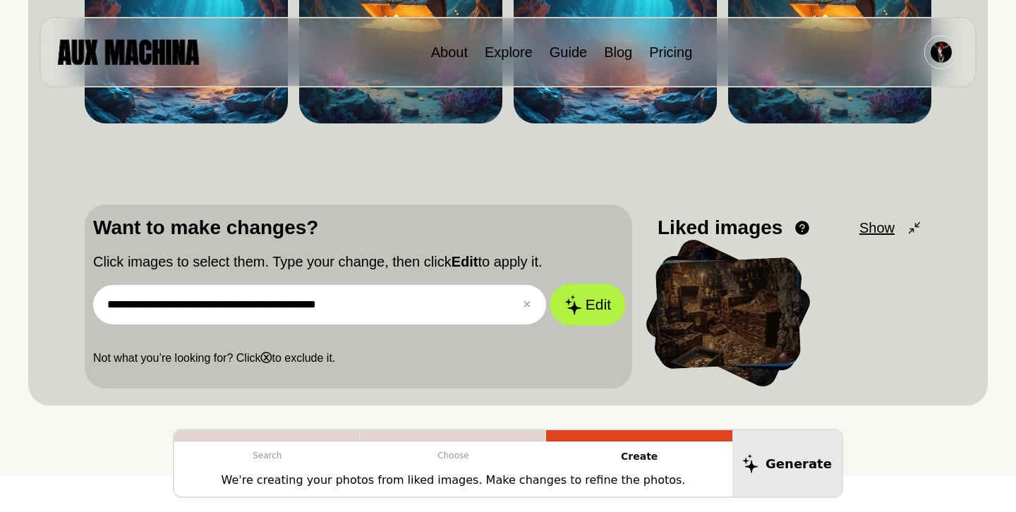
click at [601, 308] on button "Edit" at bounding box center [588, 305] width 76 height 42
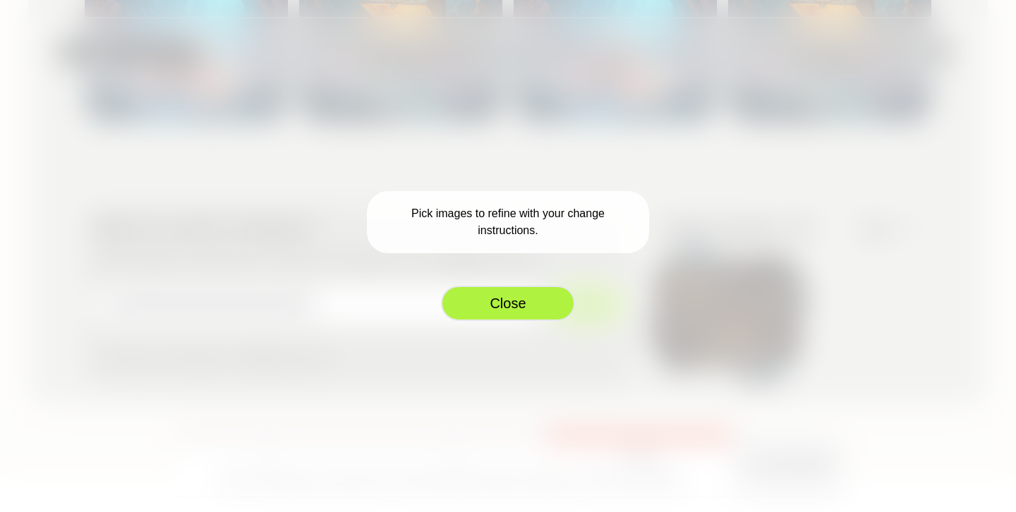
click at [515, 297] on button "Close" at bounding box center [508, 303] width 134 height 35
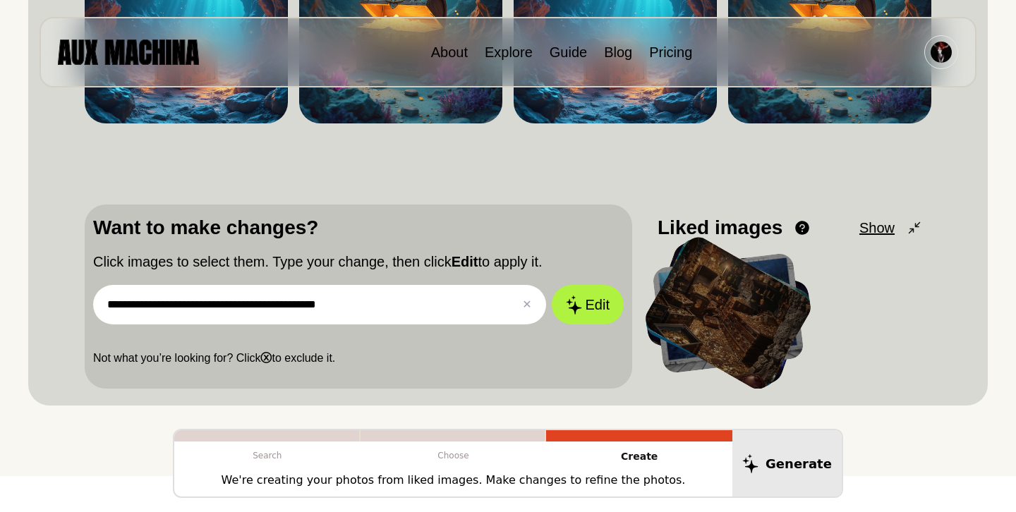
click at [884, 229] on span "Show" at bounding box center [877, 227] width 35 height 21
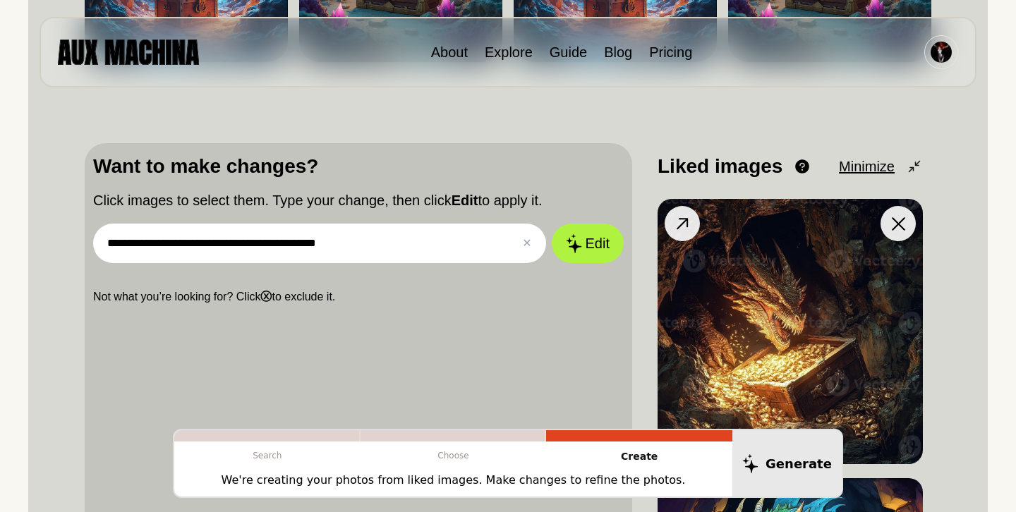
scroll to position [364, 0]
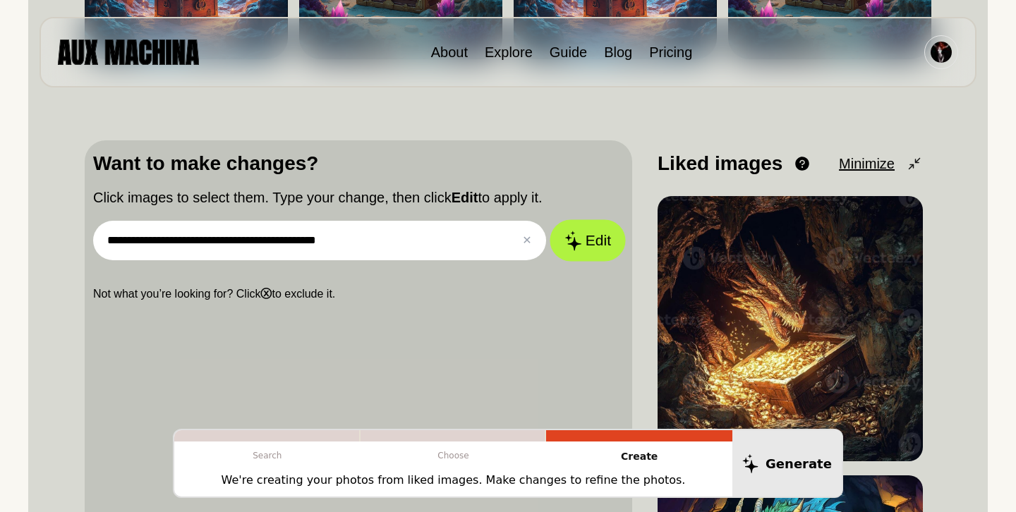
click at [587, 234] on button "Edit" at bounding box center [588, 241] width 76 height 42
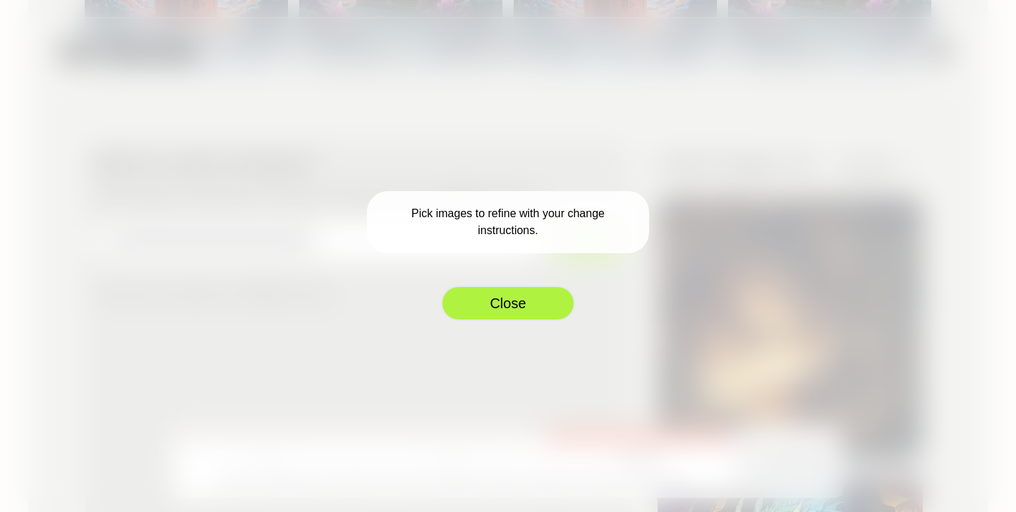
click at [512, 304] on button "Close" at bounding box center [508, 303] width 134 height 35
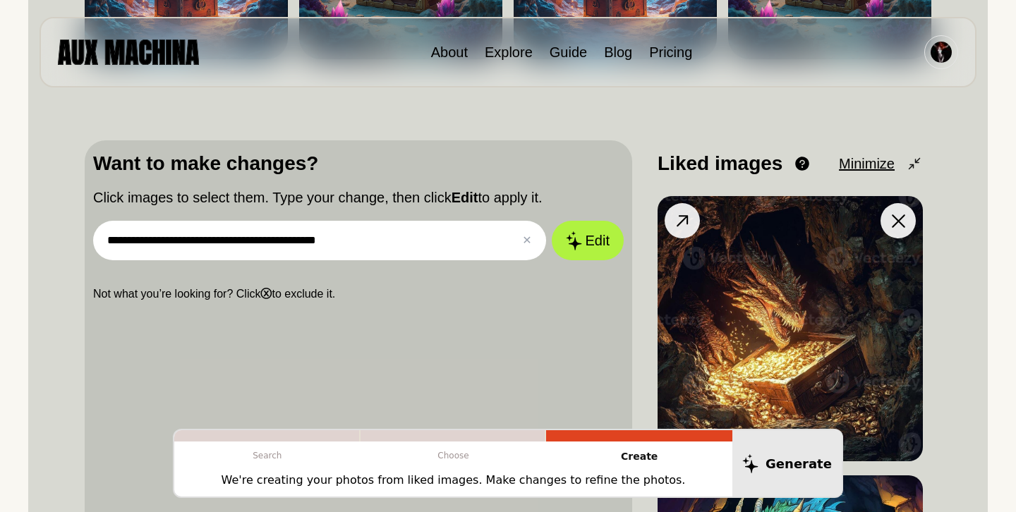
click at [767, 337] on img at bounding box center [790, 328] width 265 height 265
click at [903, 223] on icon at bounding box center [898, 221] width 13 height 13
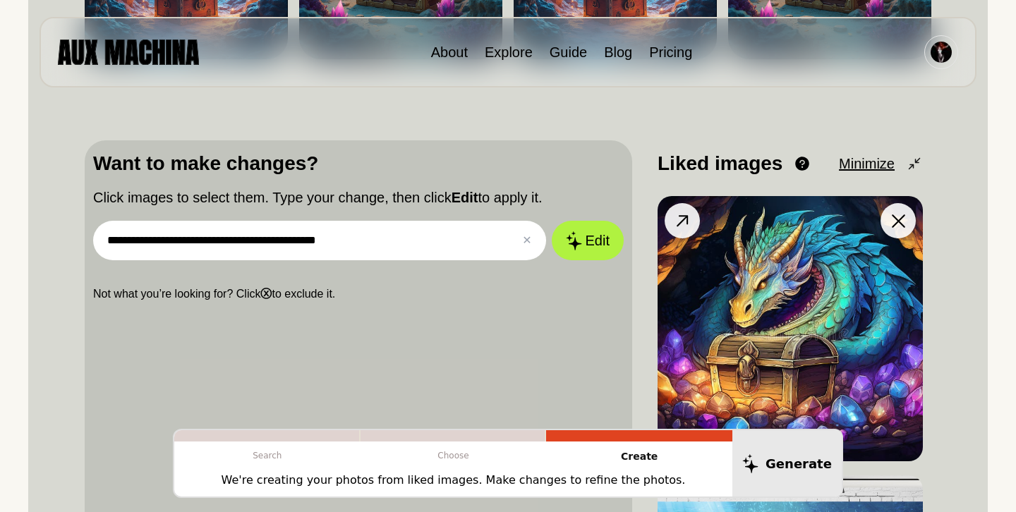
click at [773, 281] on img at bounding box center [790, 328] width 265 height 265
click at [671, 222] on button at bounding box center [682, 220] width 35 height 35
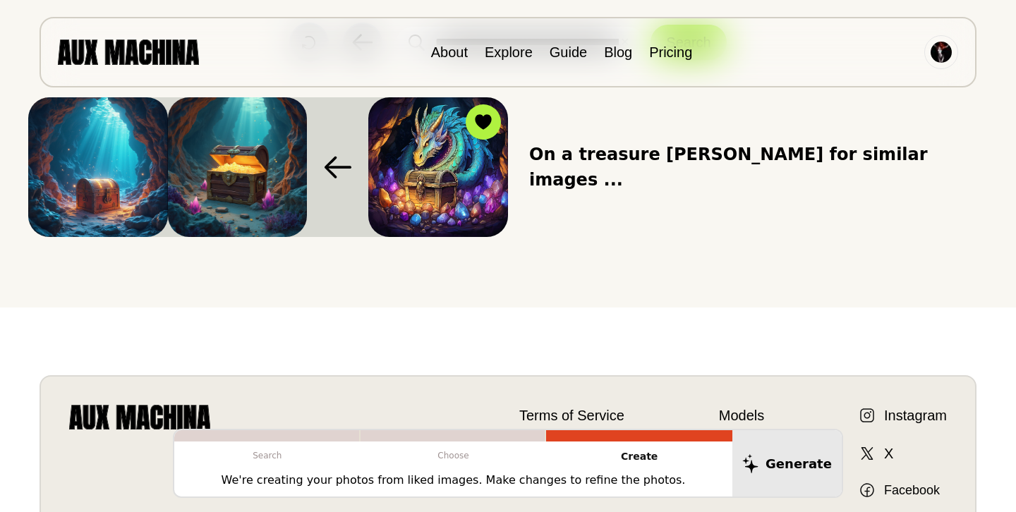
scroll to position [0, 0]
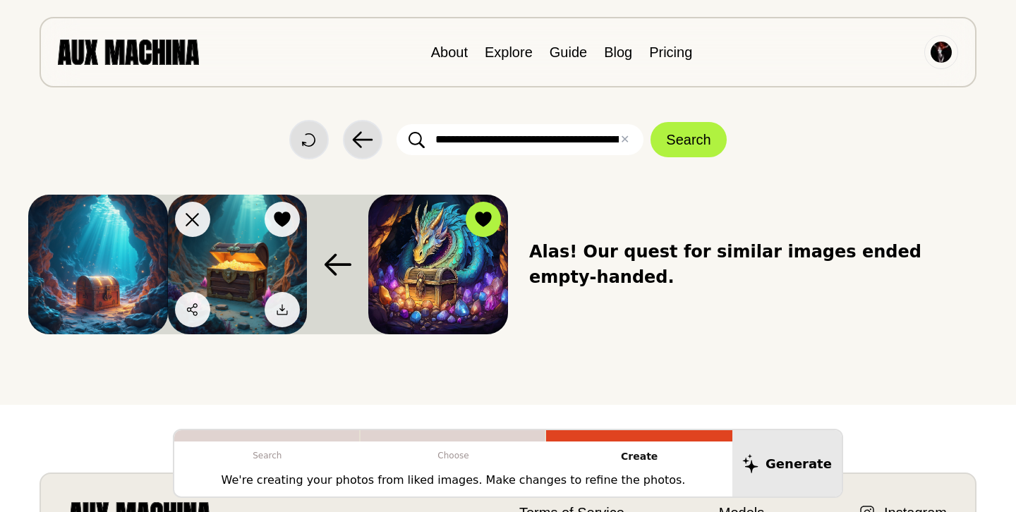
click at [287, 218] on icon at bounding box center [283, 220] width 16 height 16
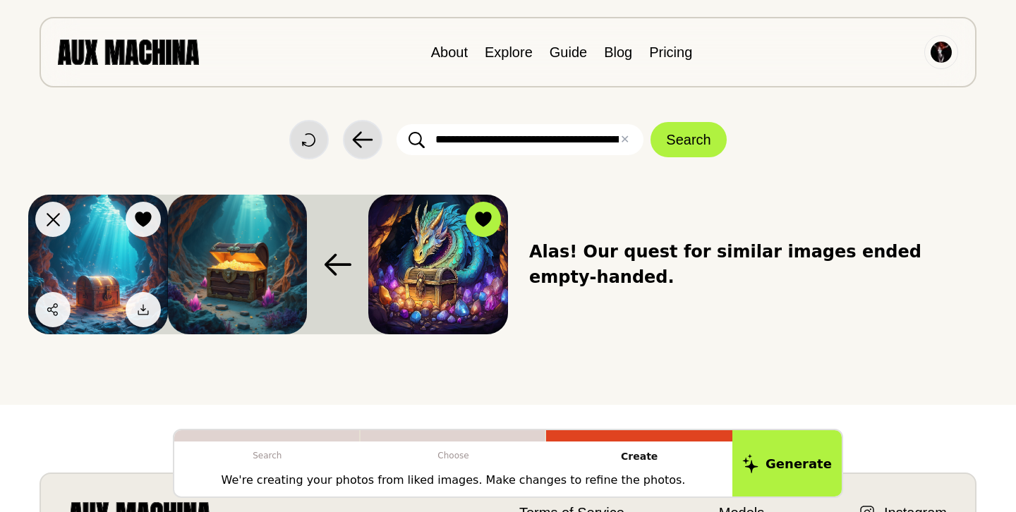
click at [141, 218] on icon at bounding box center [143, 220] width 16 height 16
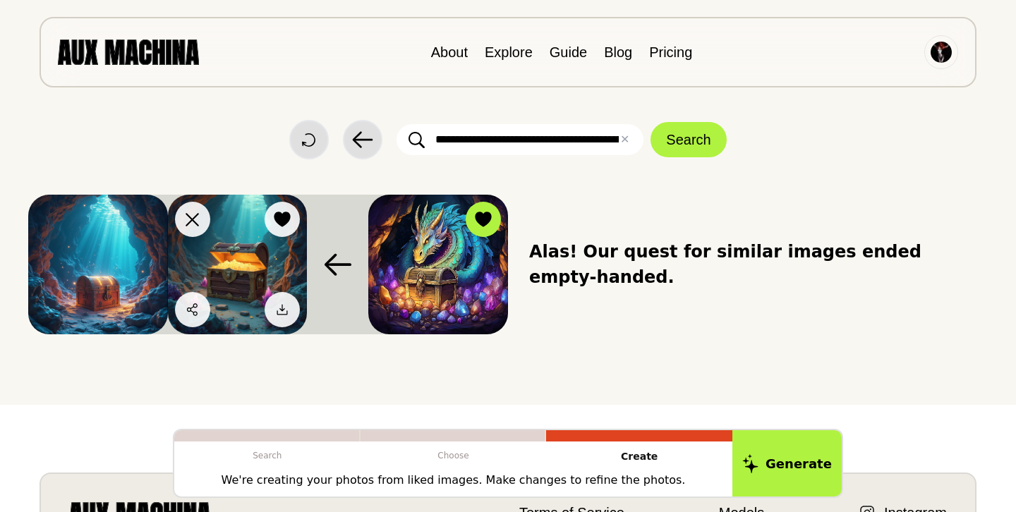
click at [281, 222] on icon at bounding box center [283, 220] width 16 height 16
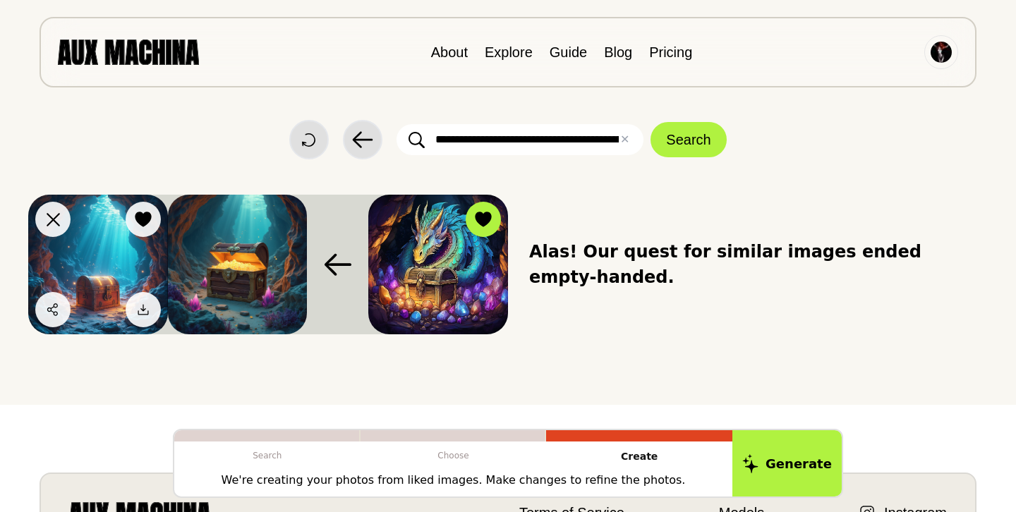
click at [129, 257] on img at bounding box center [98, 265] width 140 height 140
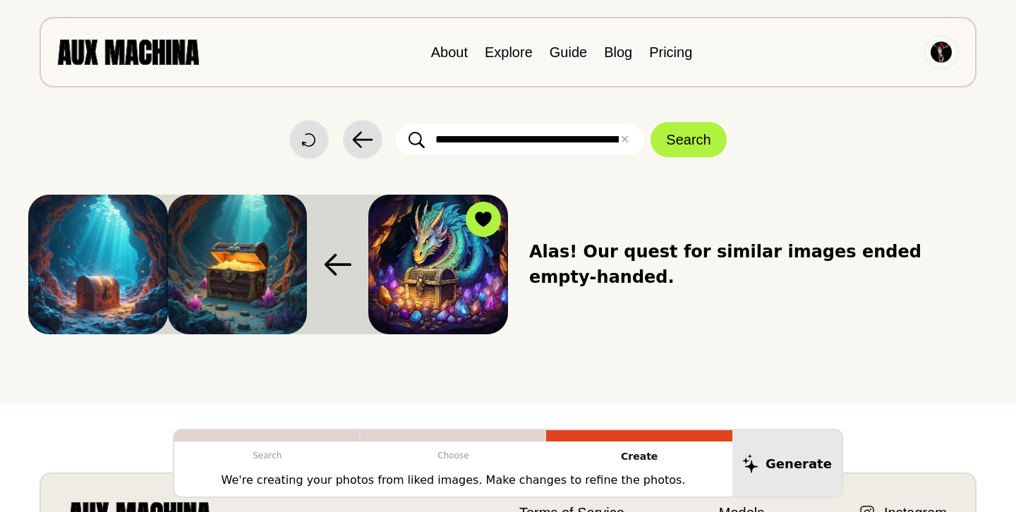
click at [335, 258] on icon at bounding box center [338, 264] width 28 height 23
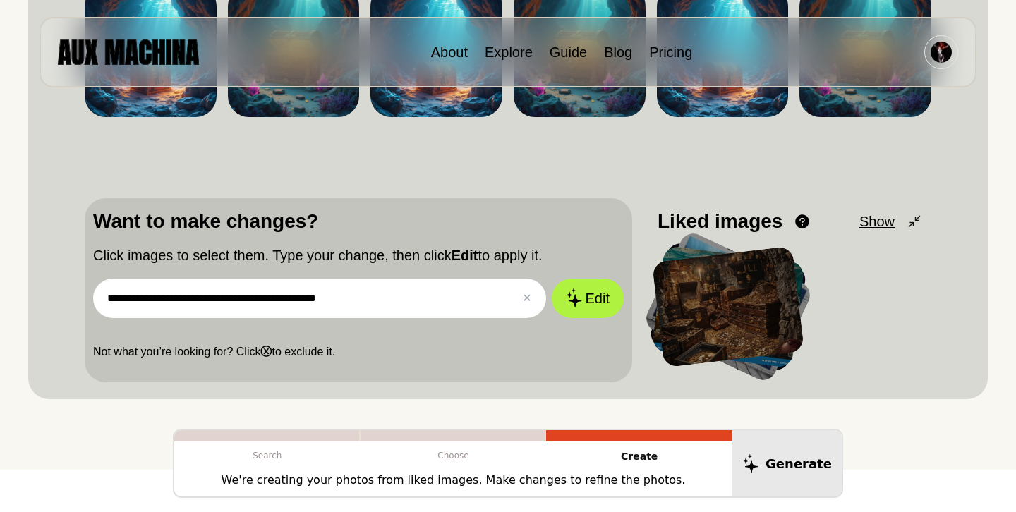
scroll to position [246, 0]
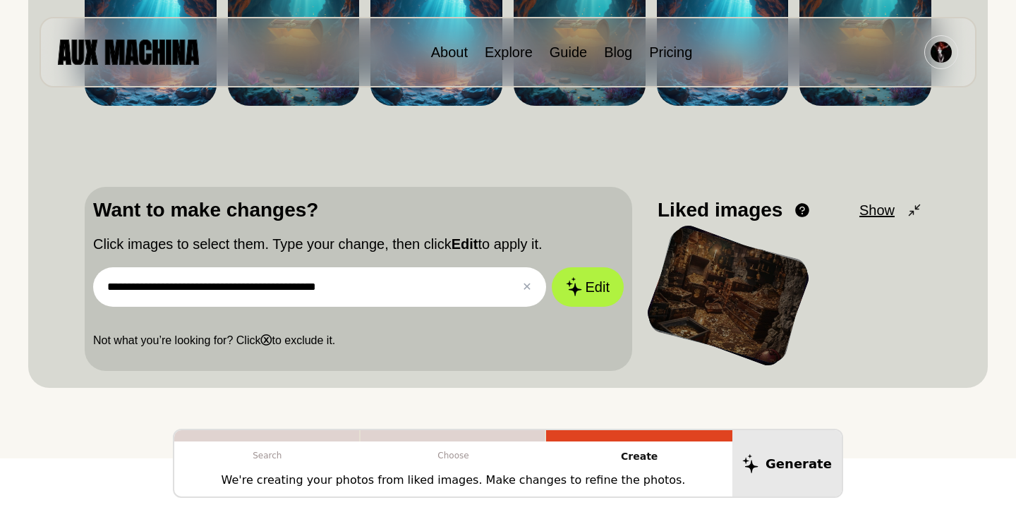
click at [356, 291] on input "**********" at bounding box center [319, 288] width 453 height 40
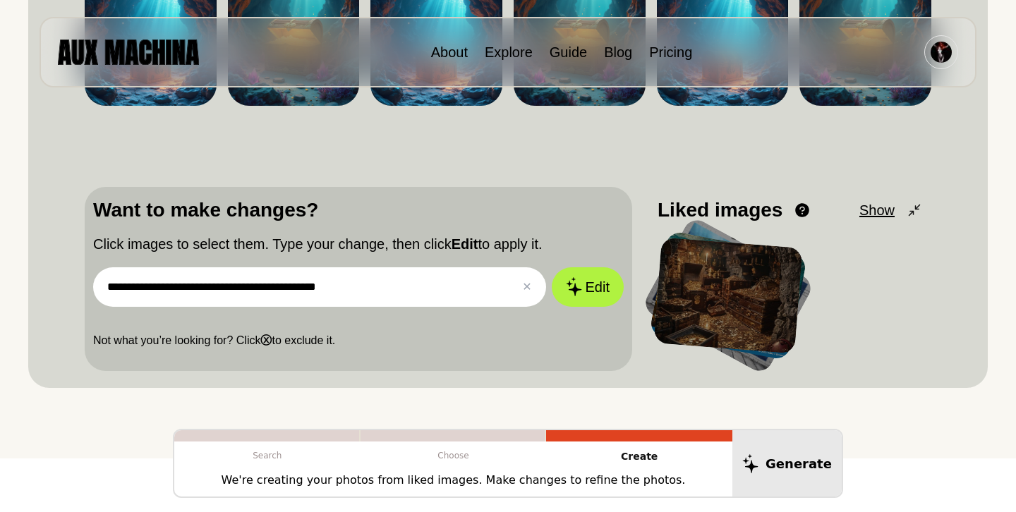
drag, startPoint x: 355, startPoint y: 290, endPoint x: 227, endPoint y: 298, distance: 128.7
click at [226, 292] on input "**********" at bounding box center [319, 288] width 453 height 40
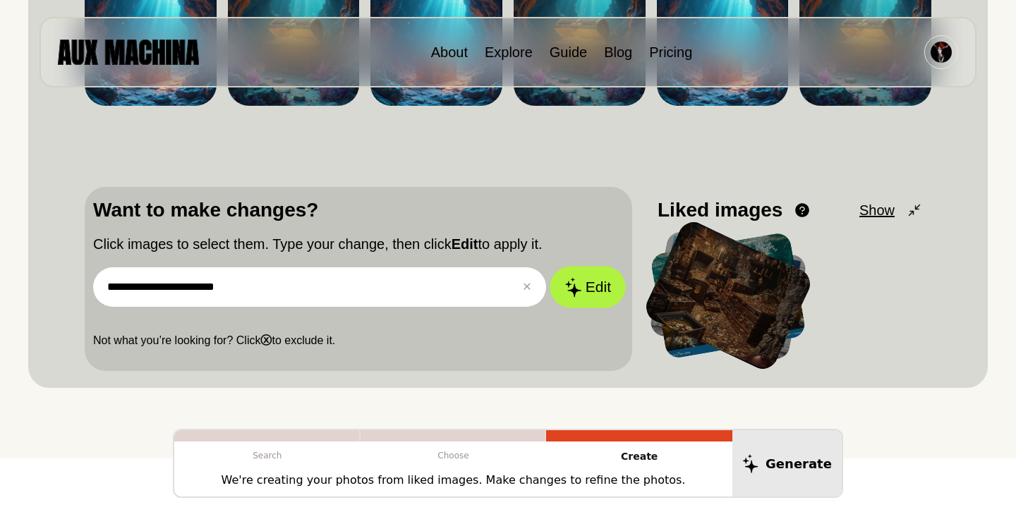
click at [586, 292] on button "Edit" at bounding box center [588, 287] width 76 height 42
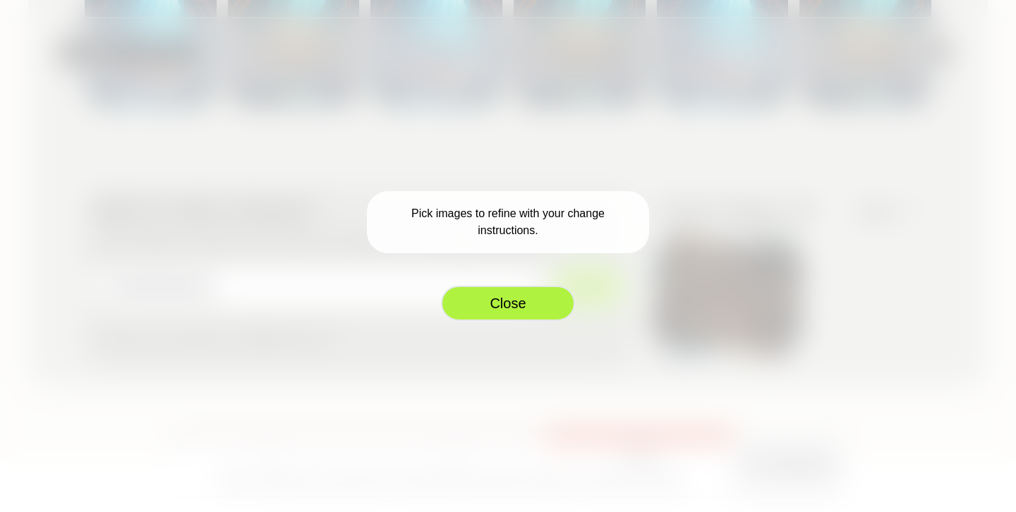
click at [504, 302] on button "Close" at bounding box center [508, 303] width 134 height 35
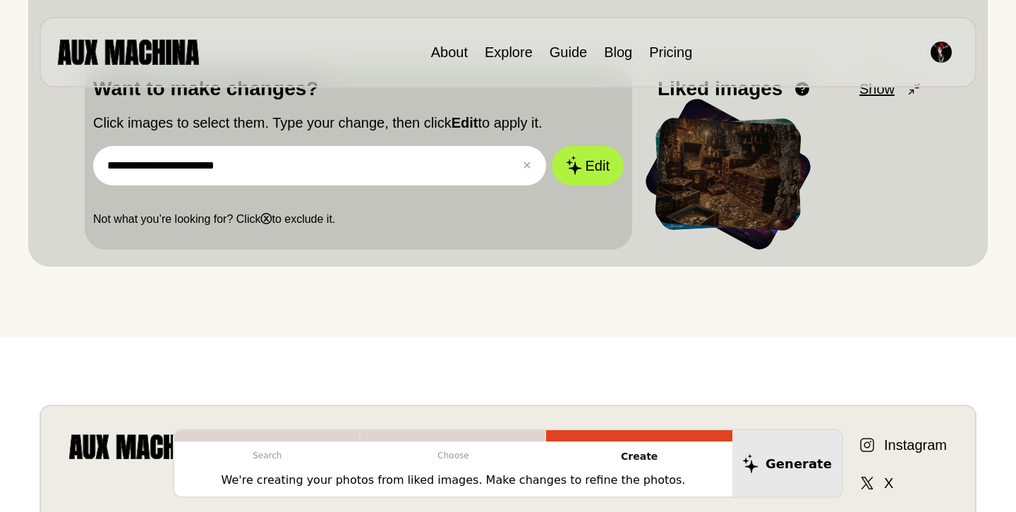
scroll to position [363, 0]
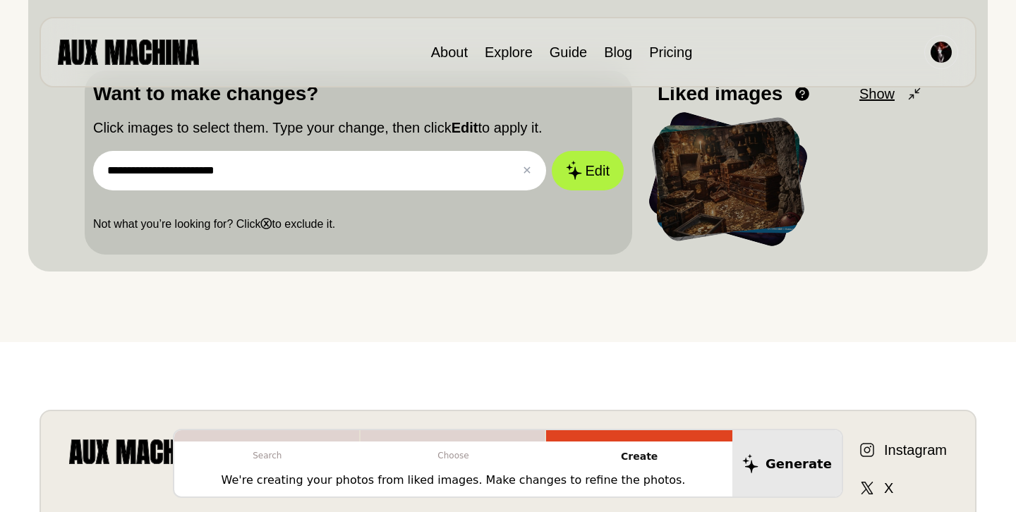
click at [783, 188] on div at bounding box center [728, 178] width 151 height 119
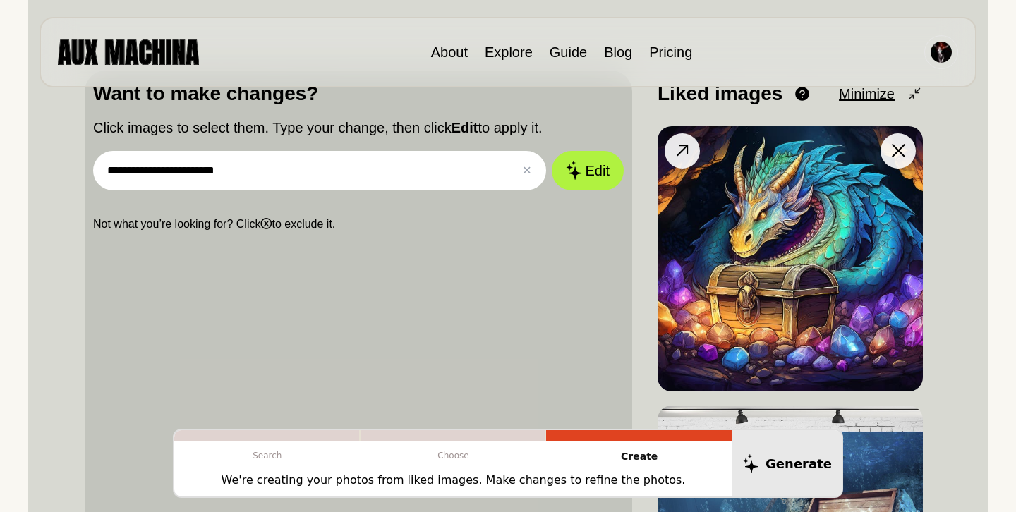
click at [784, 200] on img at bounding box center [790, 258] width 265 height 265
click at [737, 246] on img at bounding box center [790, 258] width 265 height 265
click at [745, 216] on img at bounding box center [790, 258] width 265 height 265
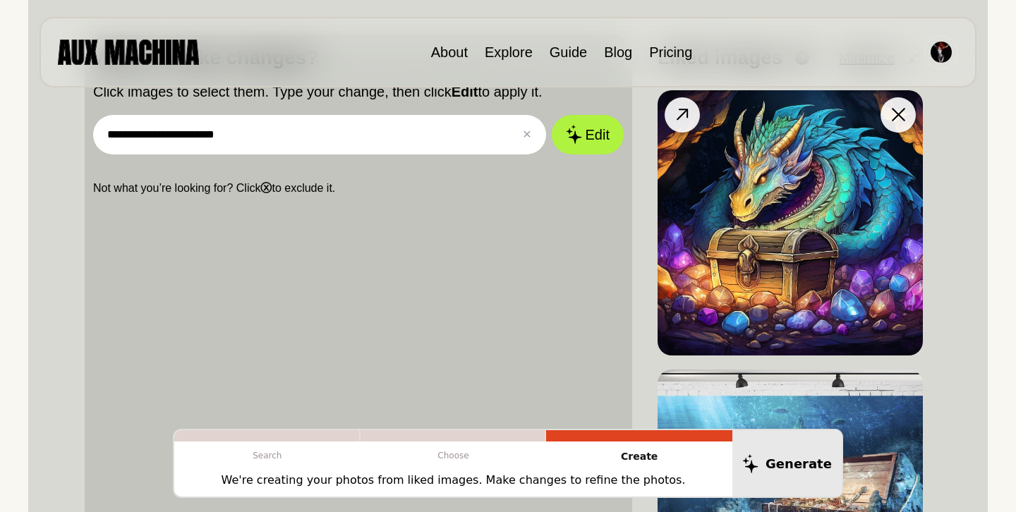
scroll to position [418, 0]
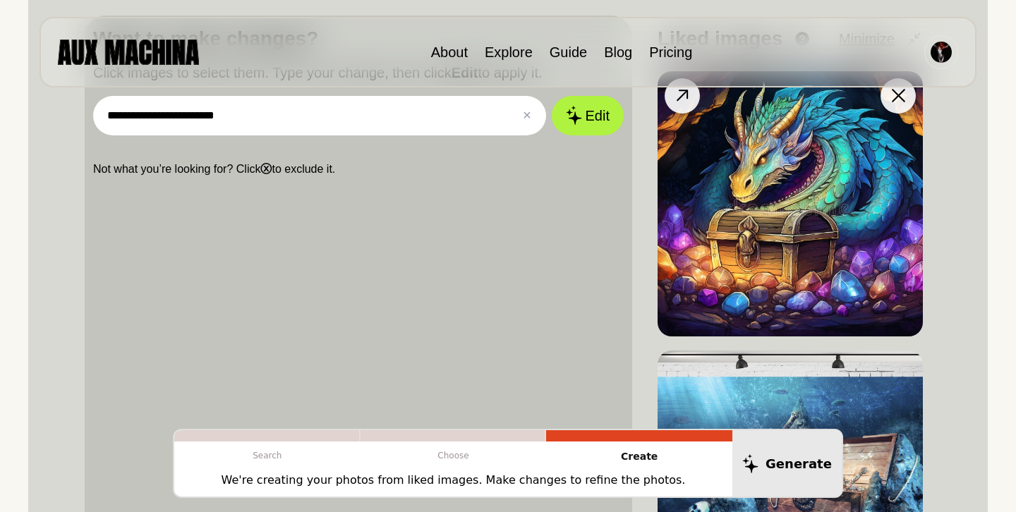
click at [703, 245] on img at bounding box center [790, 203] width 265 height 265
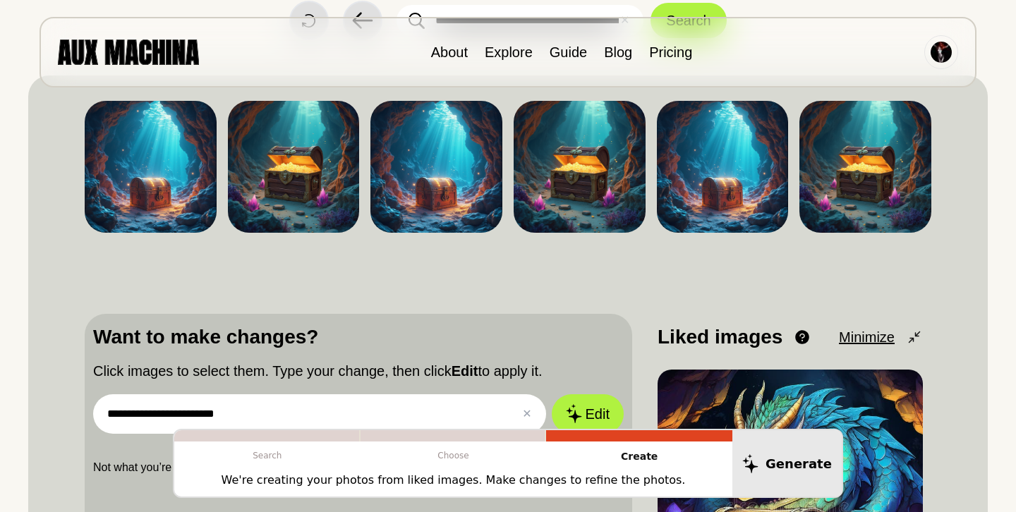
scroll to position [118, 0]
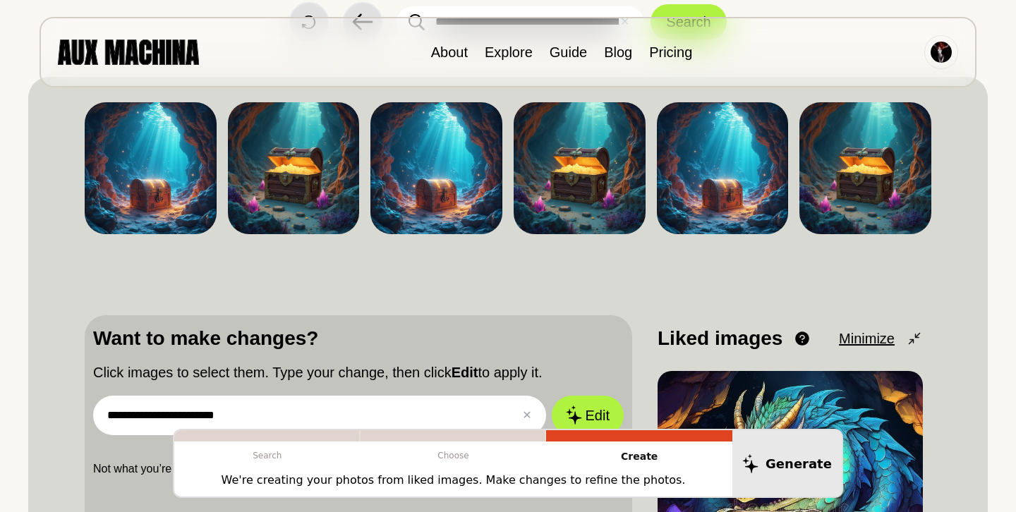
drag, startPoint x: 184, startPoint y: 415, endPoint x: 105, endPoint y: 421, distance: 78.6
click at [103, 420] on input "**********" at bounding box center [319, 416] width 453 height 40
type input "**********"
click at [594, 408] on button "Edit" at bounding box center [588, 416] width 76 height 42
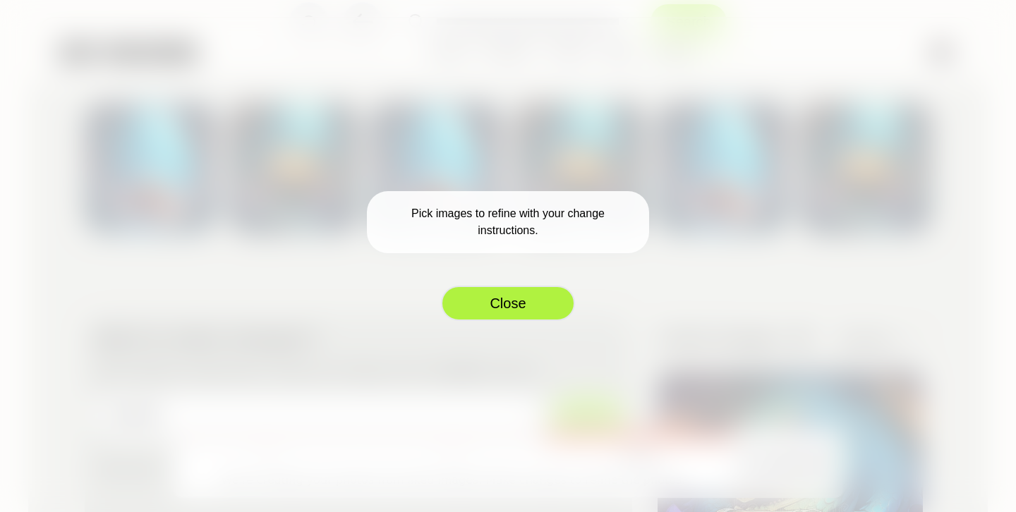
click at [518, 303] on button "Close" at bounding box center [508, 303] width 134 height 35
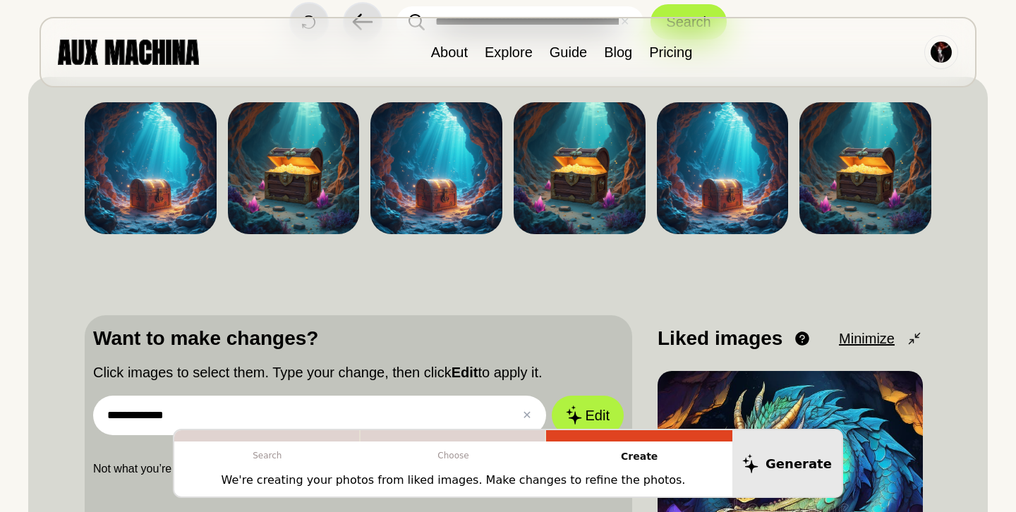
drag, startPoint x: 182, startPoint y: 420, endPoint x: 119, endPoint y: 404, distance: 64.7
click at [119, 404] on input "**********" at bounding box center [319, 416] width 453 height 40
click at [186, 414] on input "text" at bounding box center [319, 416] width 453 height 40
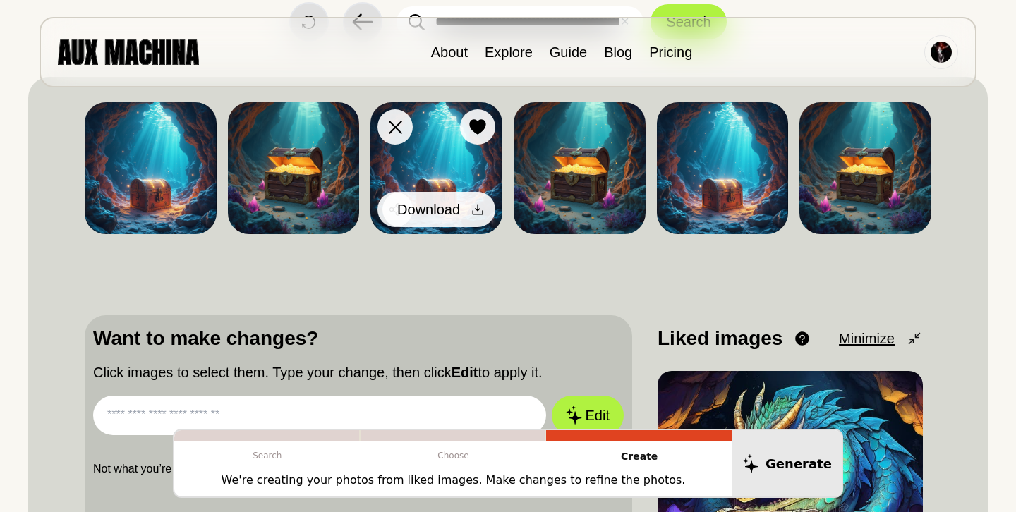
click at [477, 208] on icon at bounding box center [478, 210] width 14 height 14
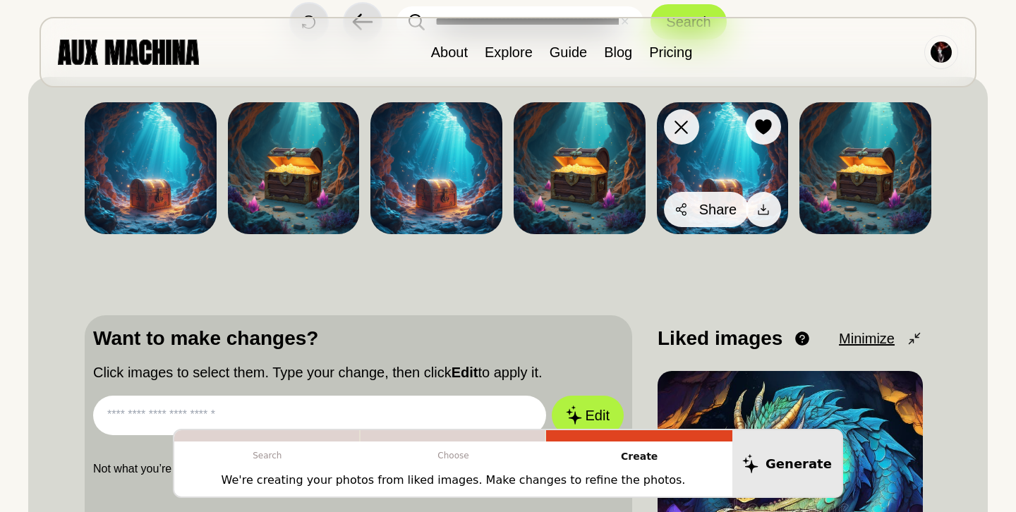
click at [689, 203] on div at bounding box center [681, 209] width 21 height 21
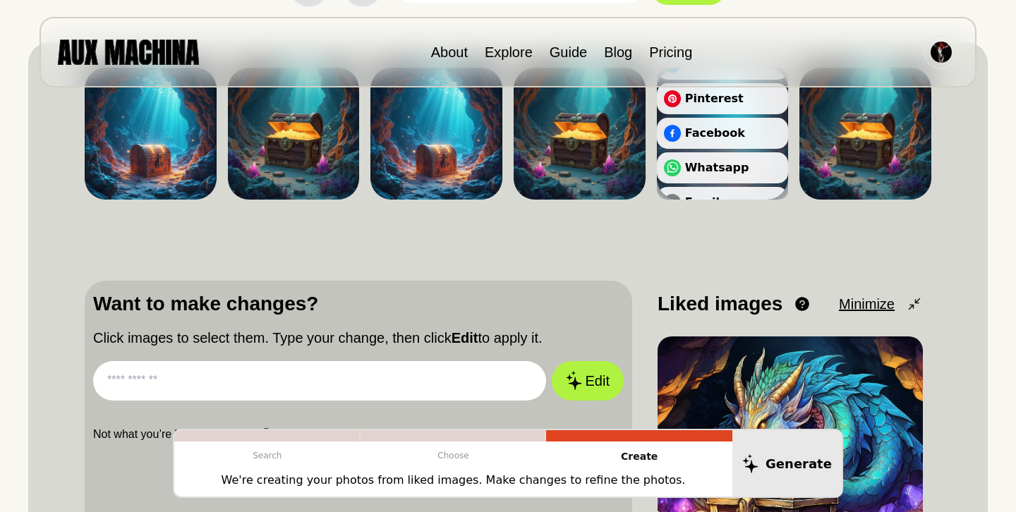
scroll to position [0, 0]
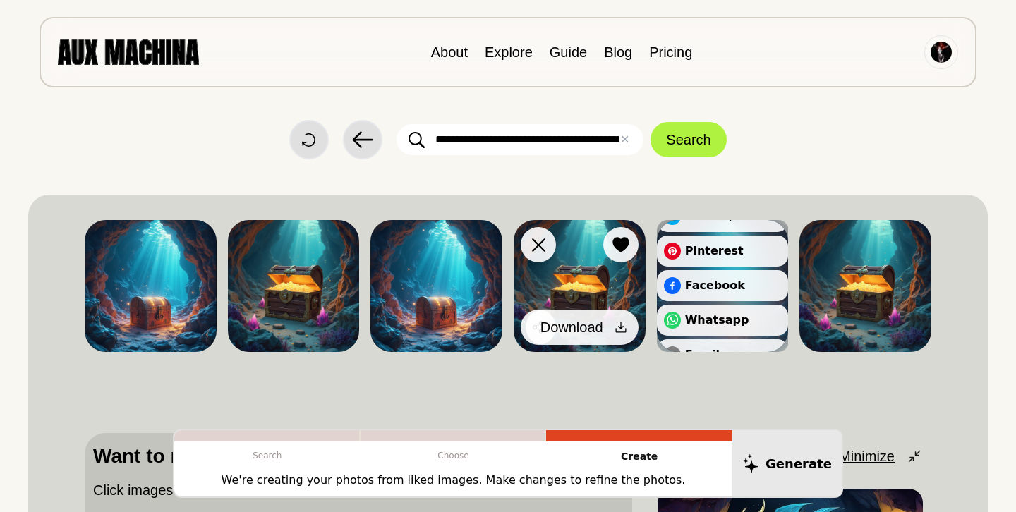
click at [582, 328] on span "Download" at bounding box center [572, 327] width 63 height 21
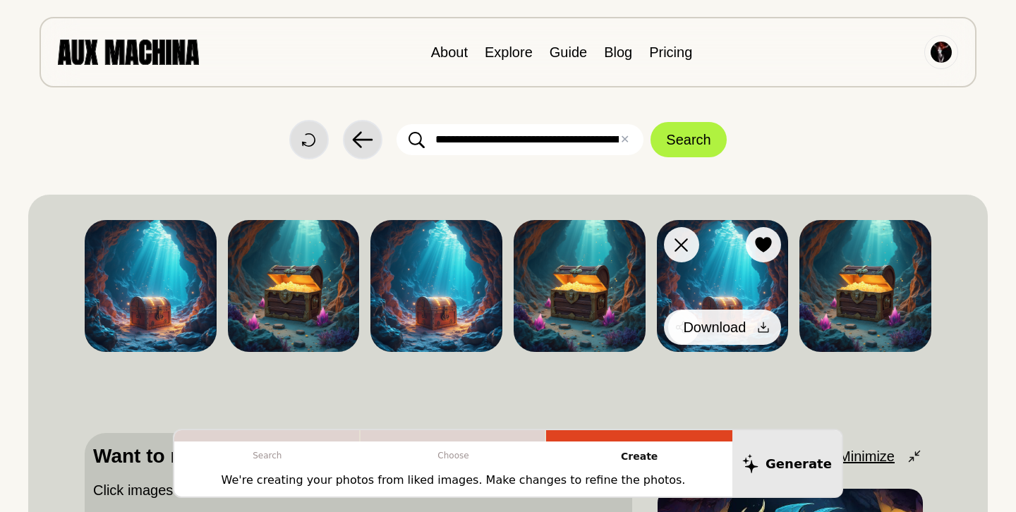
click at [735, 329] on span "Download" at bounding box center [714, 327] width 63 height 21
click at [734, 329] on span "Download" at bounding box center [714, 327] width 63 height 21
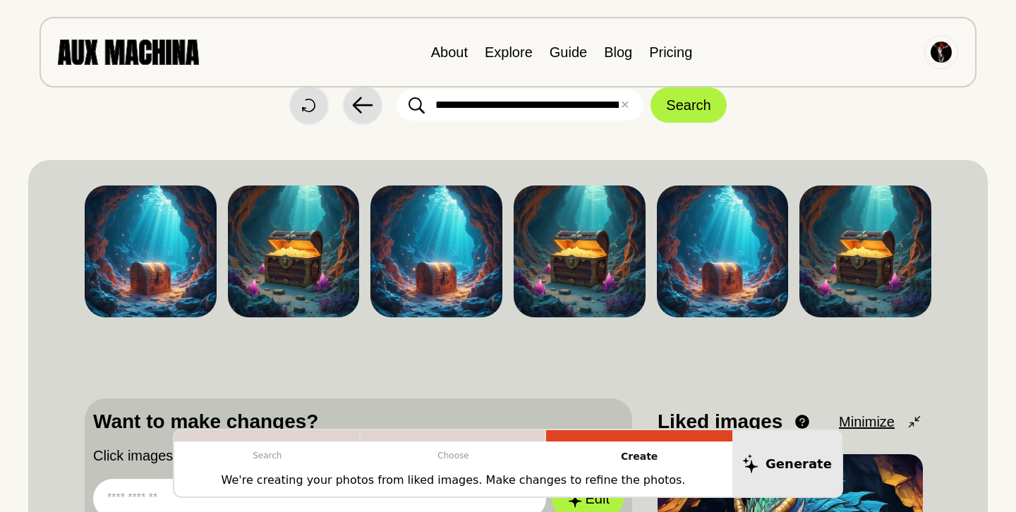
scroll to position [40, 0]
